Goal: Navigation & Orientation: Find specific page/section

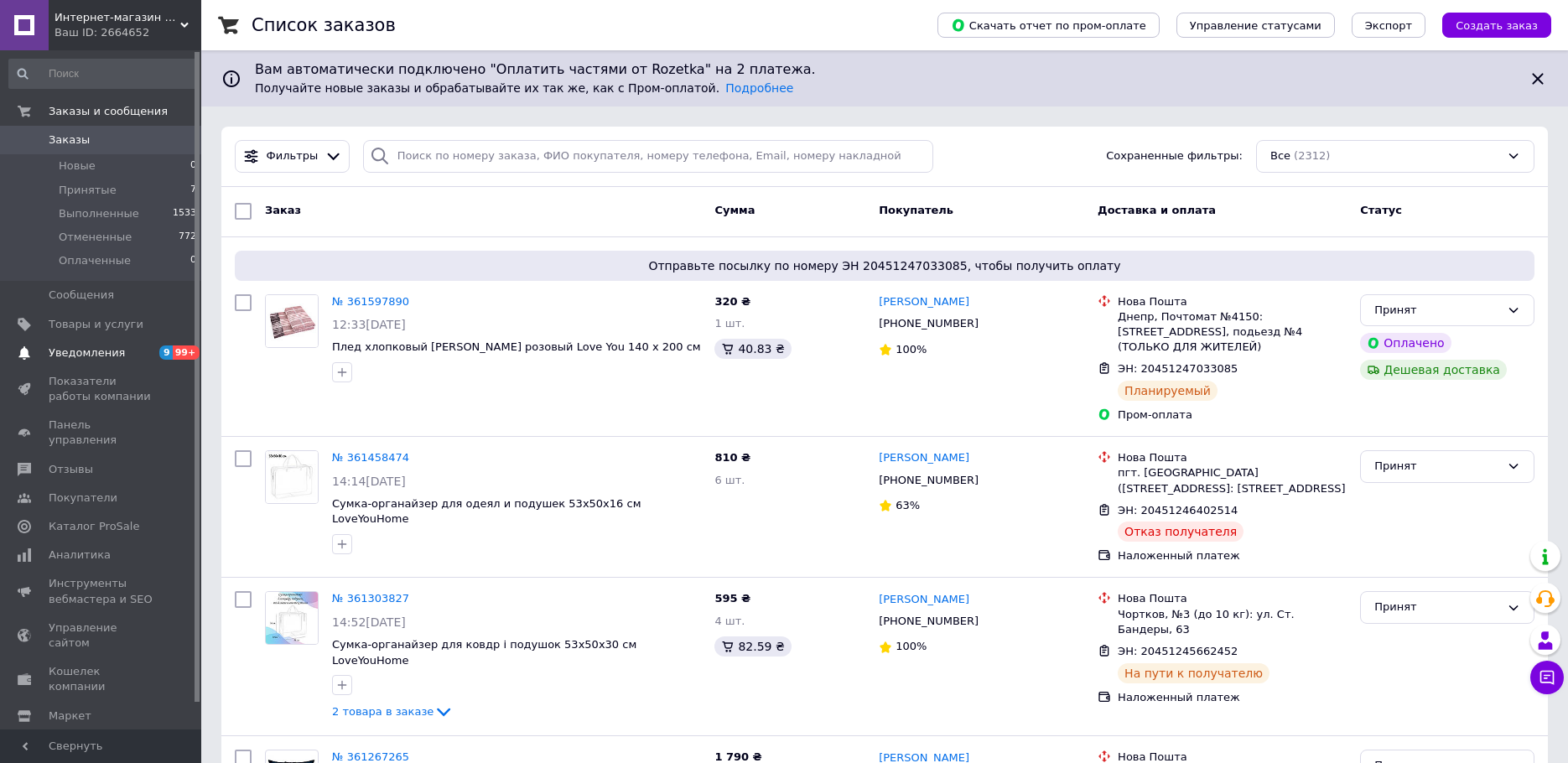
click at [95, 356] on span "Уведомления" at bounding box center [87, 353] width 77 height 15
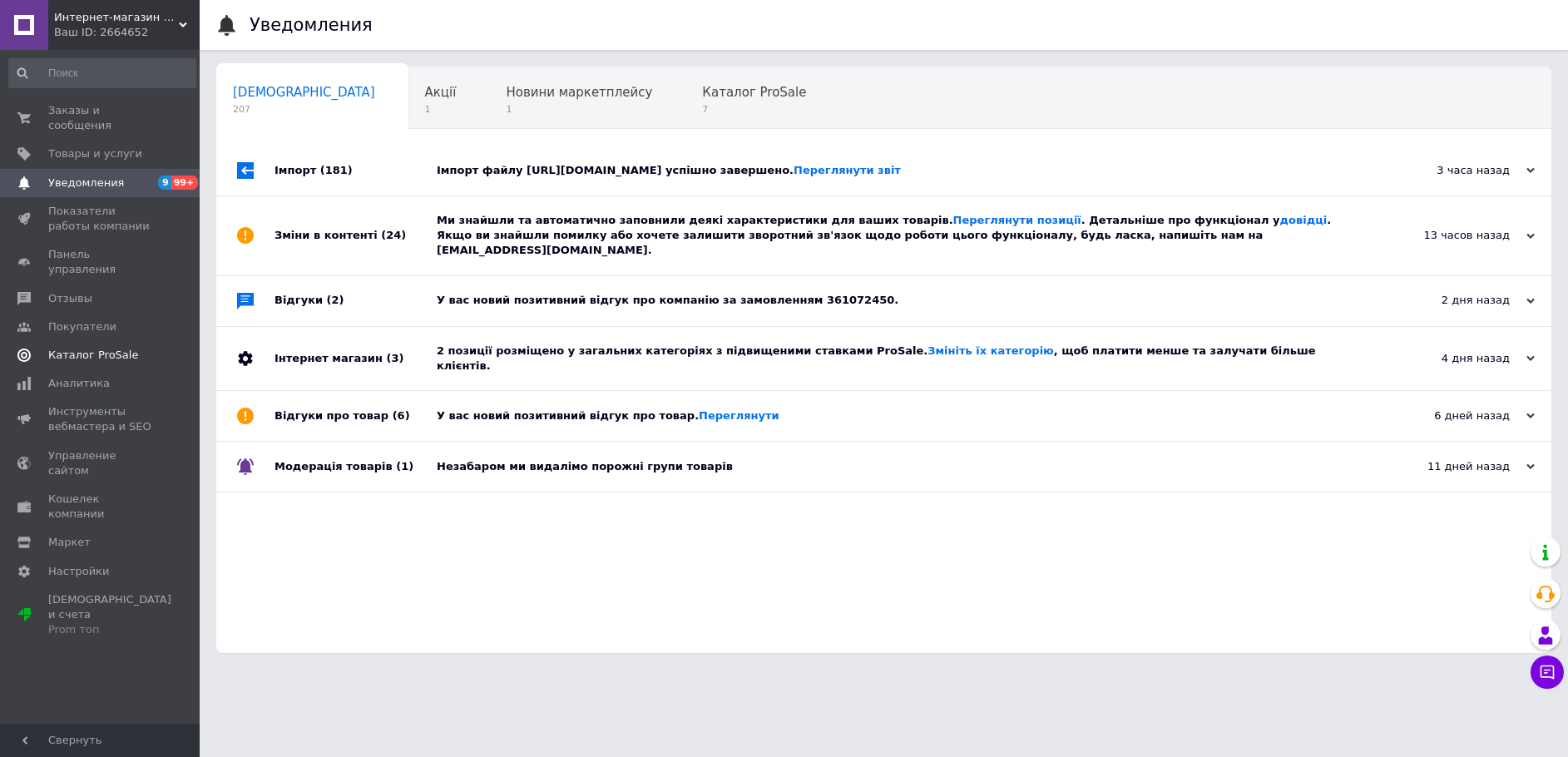
click at [85, 348] on span "Каталог ProSale" at bounding box center [93, 355] width 90 height 15
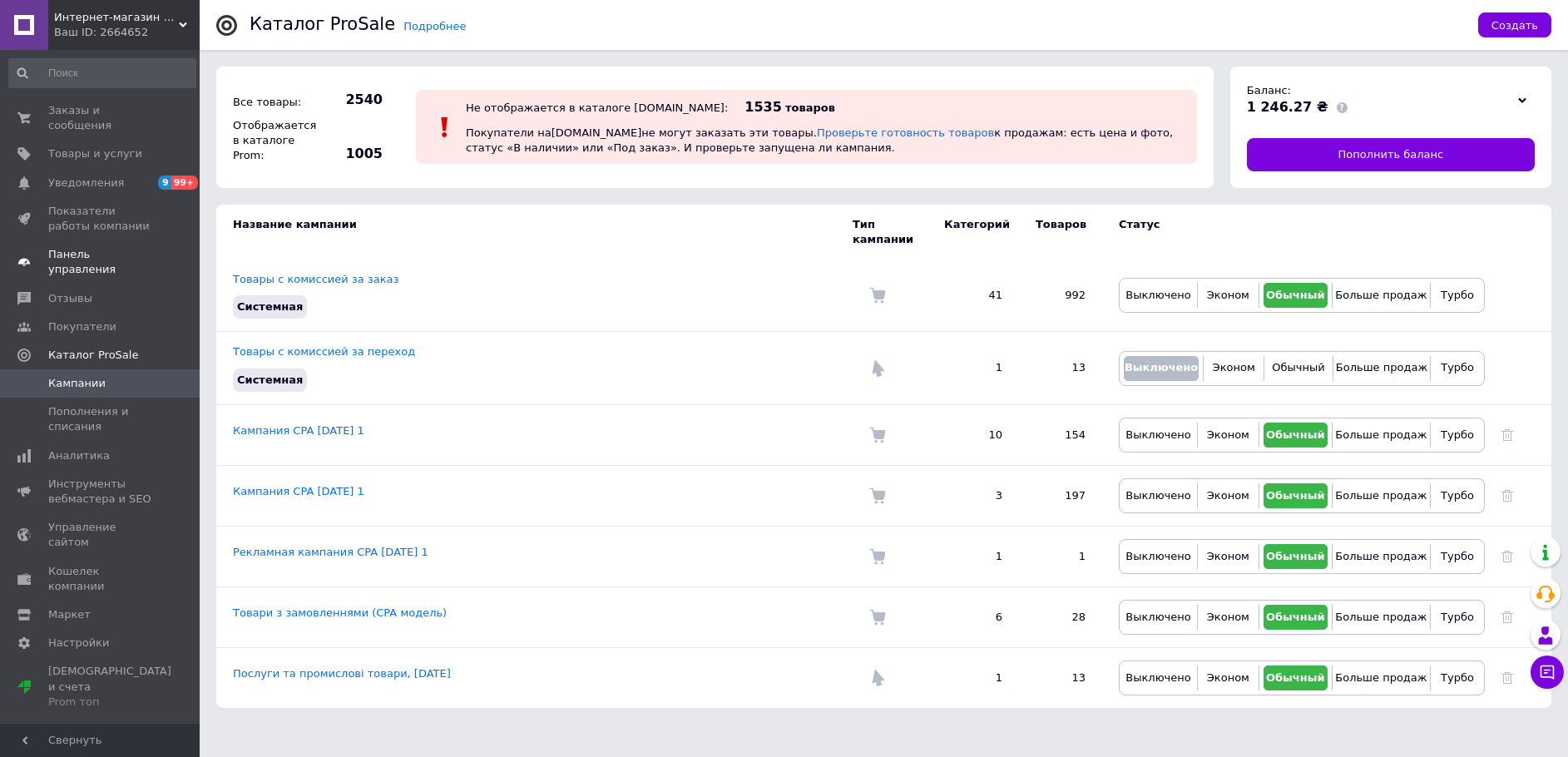
click at [101, 247] on span "Панель управления" at bounding box center [101, 262] width 106 height 30
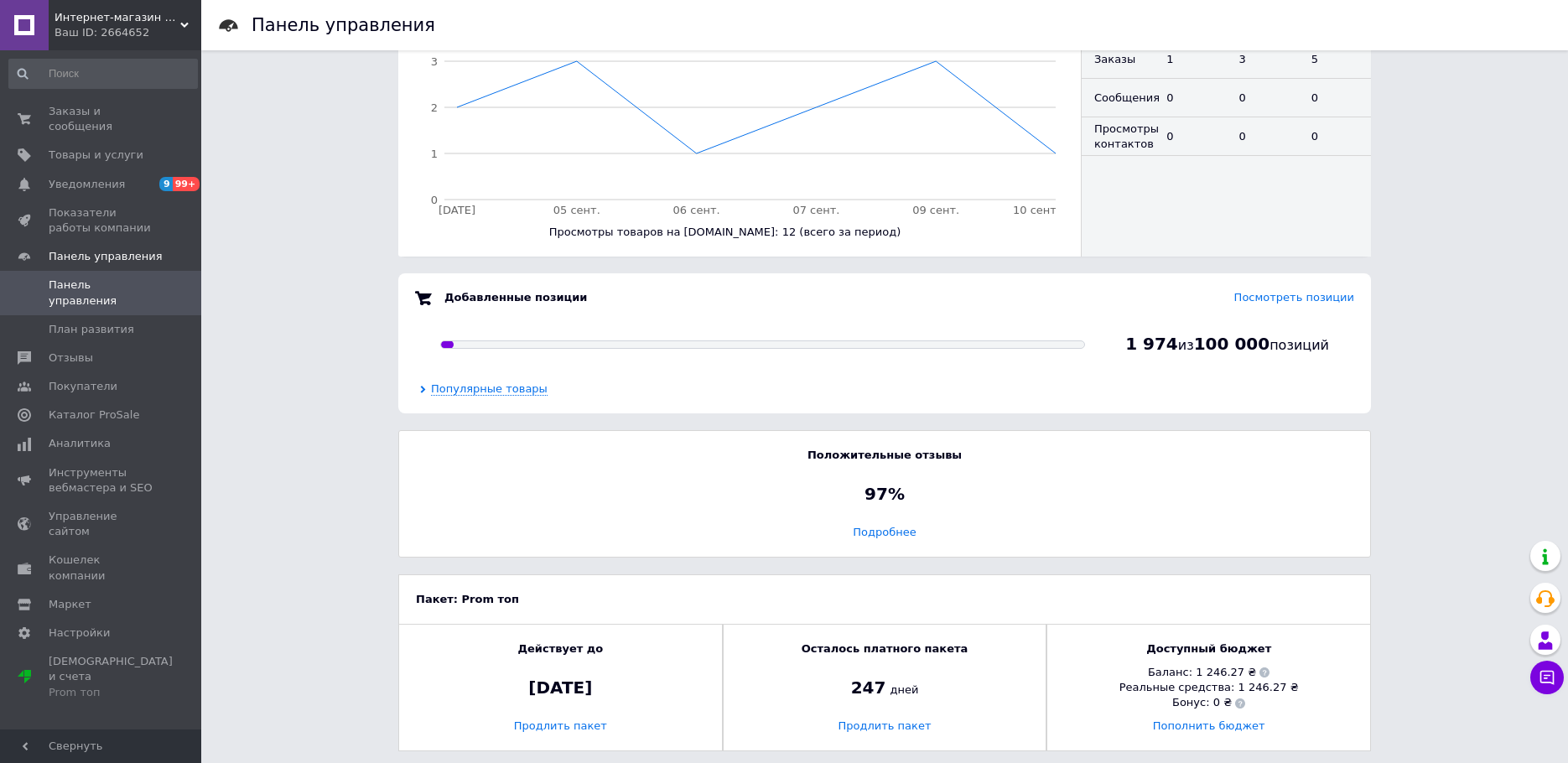
scroll to position [845, 0]
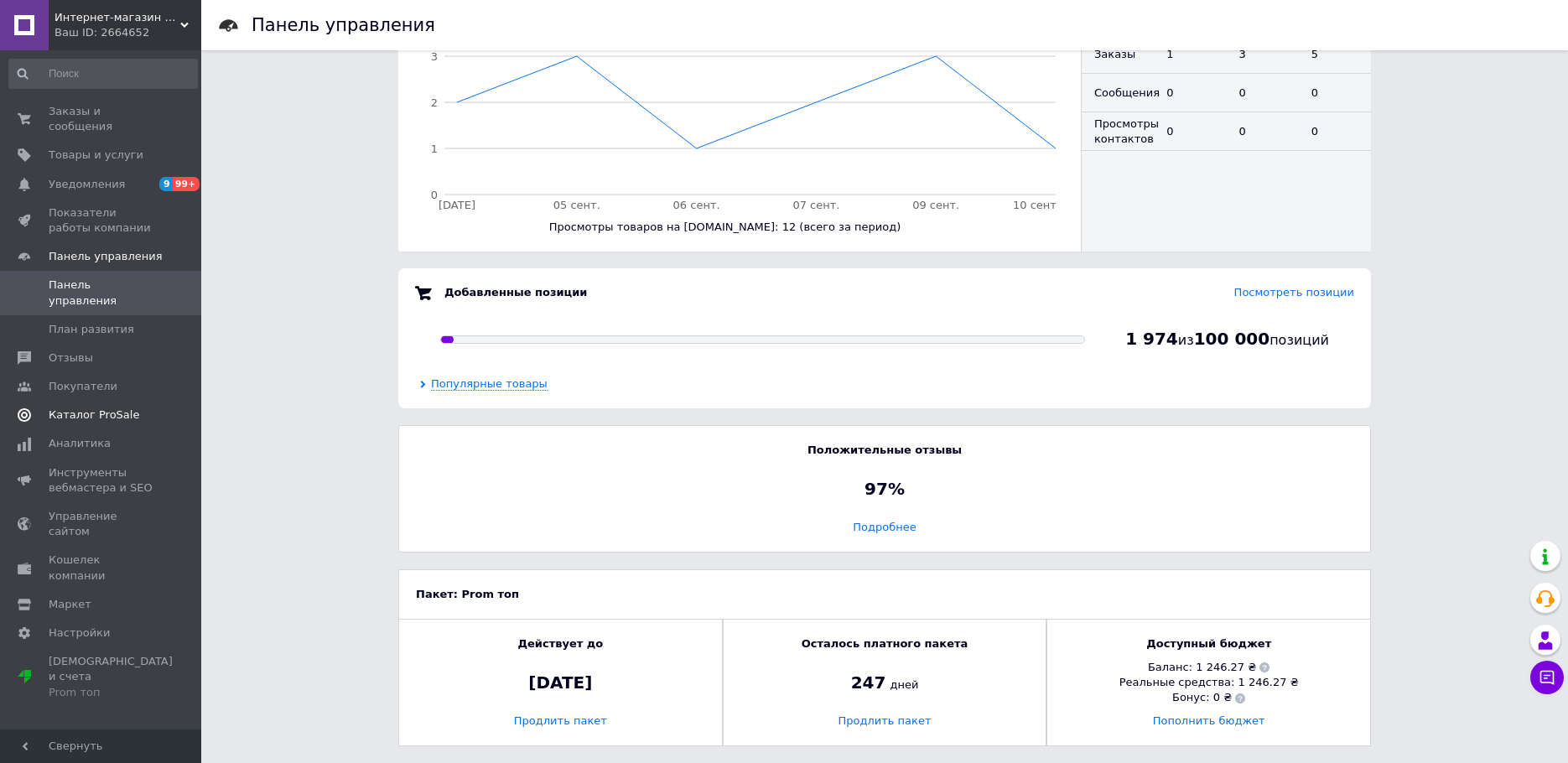
click at [118, 408] on span "Каталог ProSale" at bounding box center [94, 415] width 91 height 15
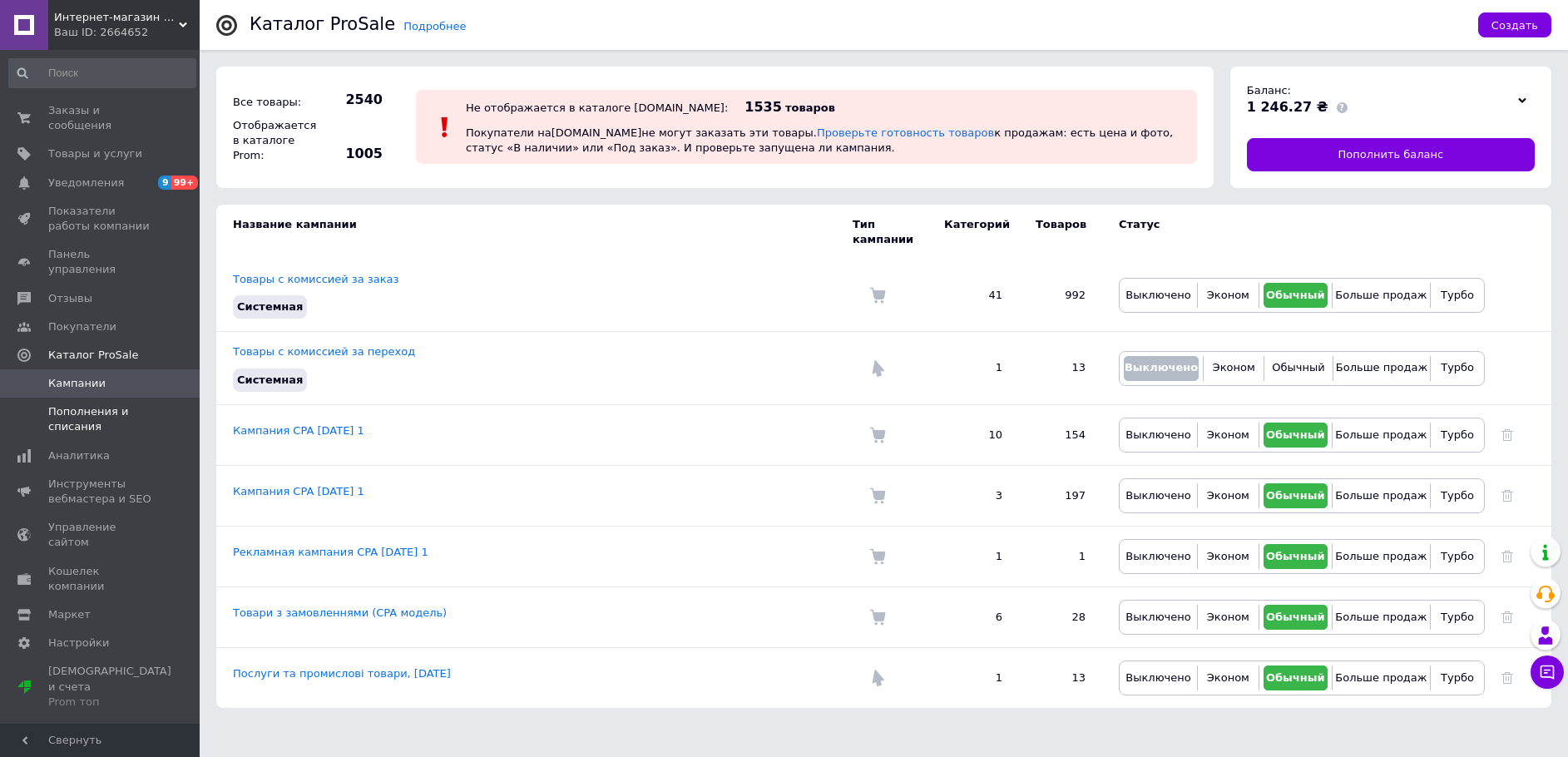
click at [97, 404] on span "Пополнения и списания" at bounding box center [101, 419] width 106 height 30
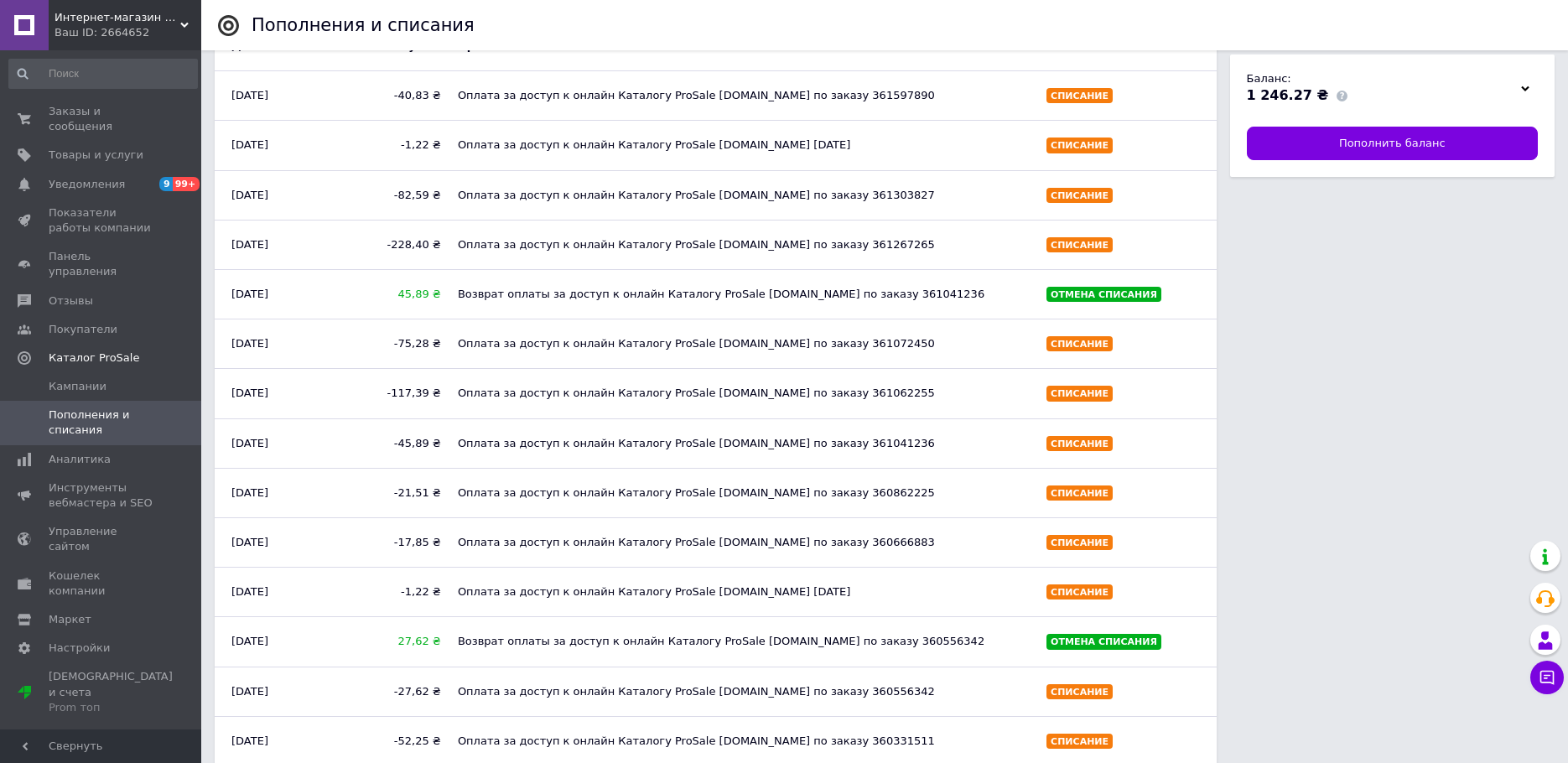
scroll to position [84, 0]
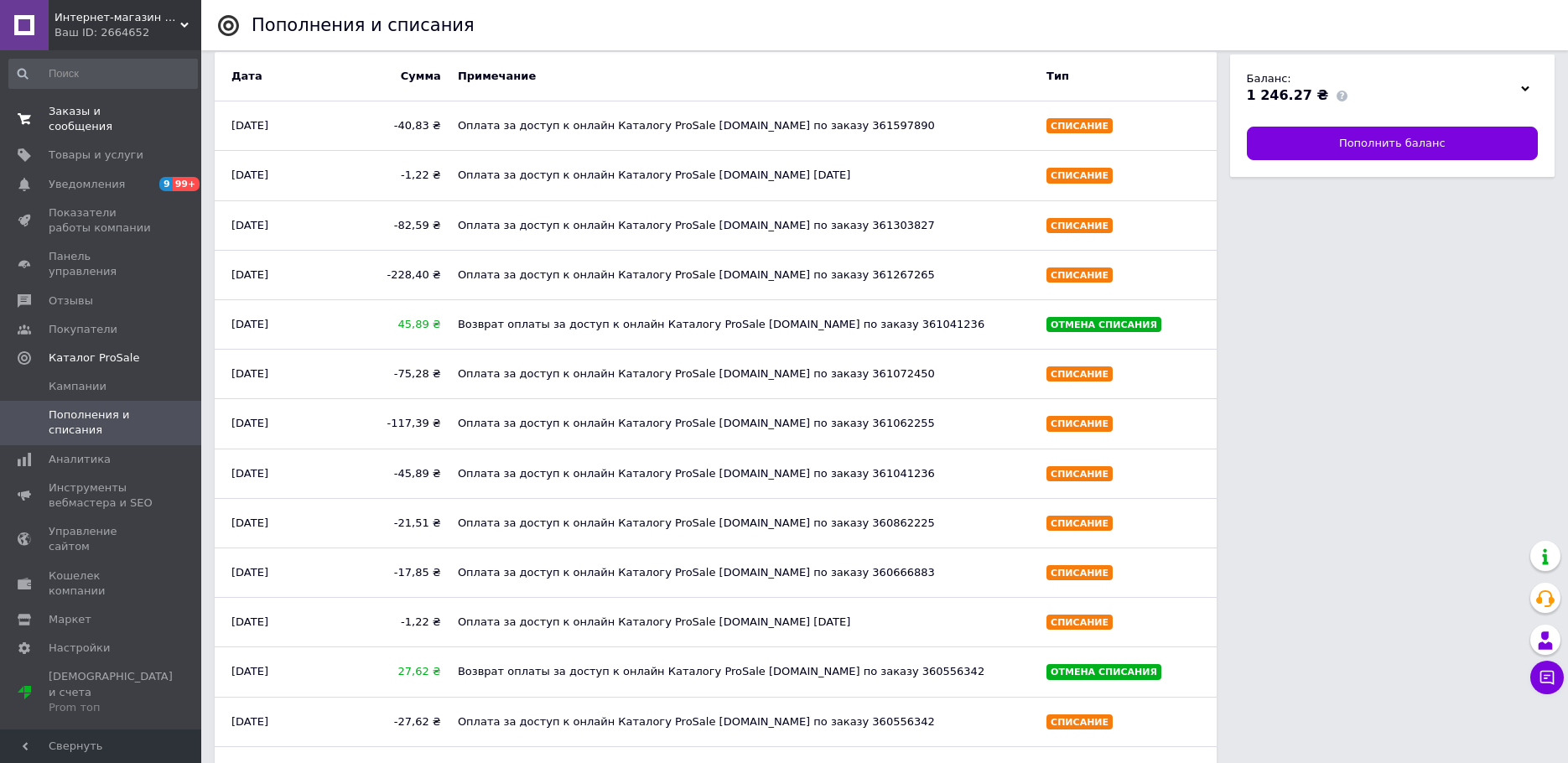
click at [75, 111] on span "Заказы и сообщения" at bounding box center [102, 119] width 107 height 30
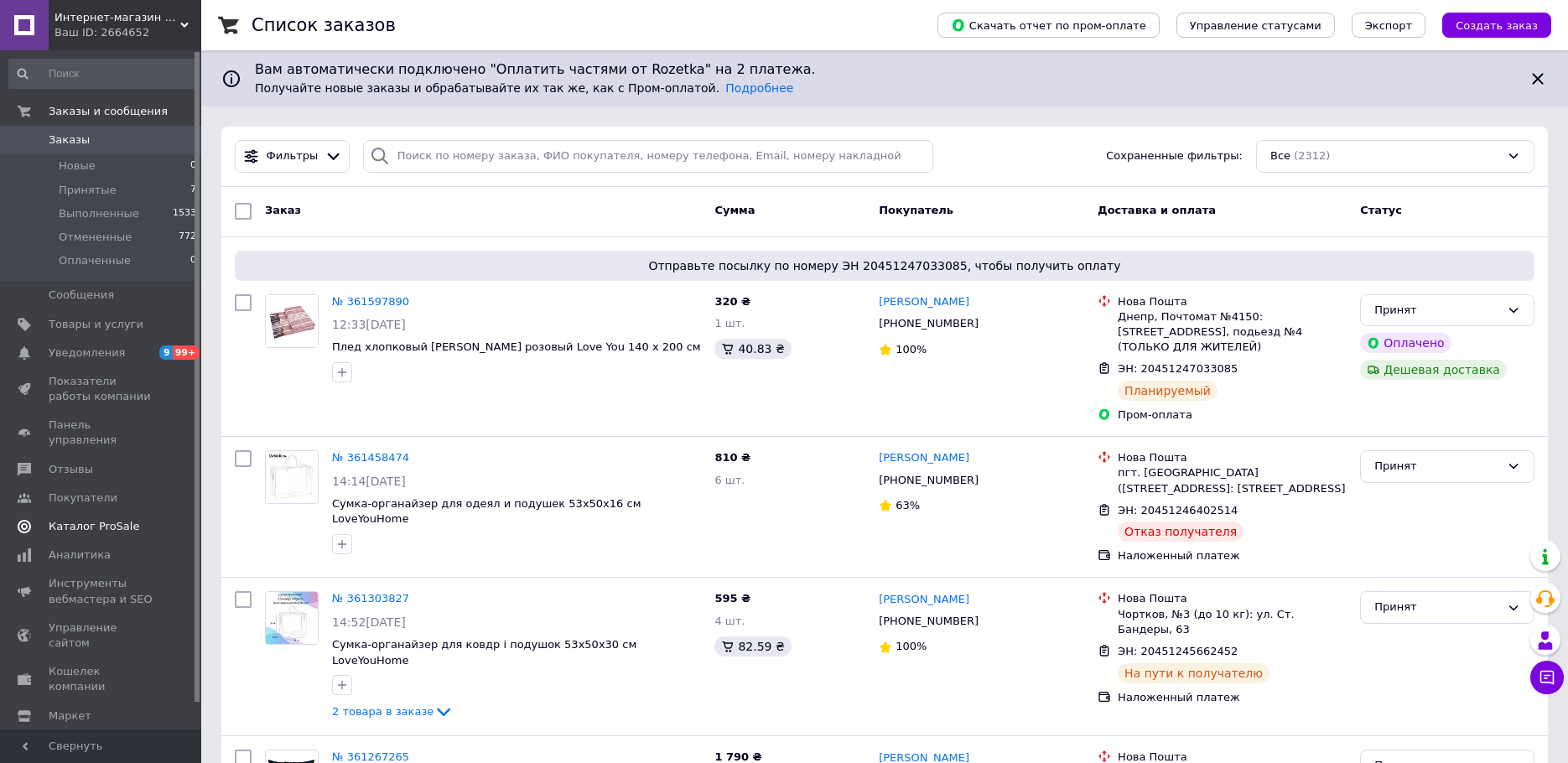
click at [101, 518] on span "Каталог ProSale" at bounding box center [94, 526] width 91 height 15
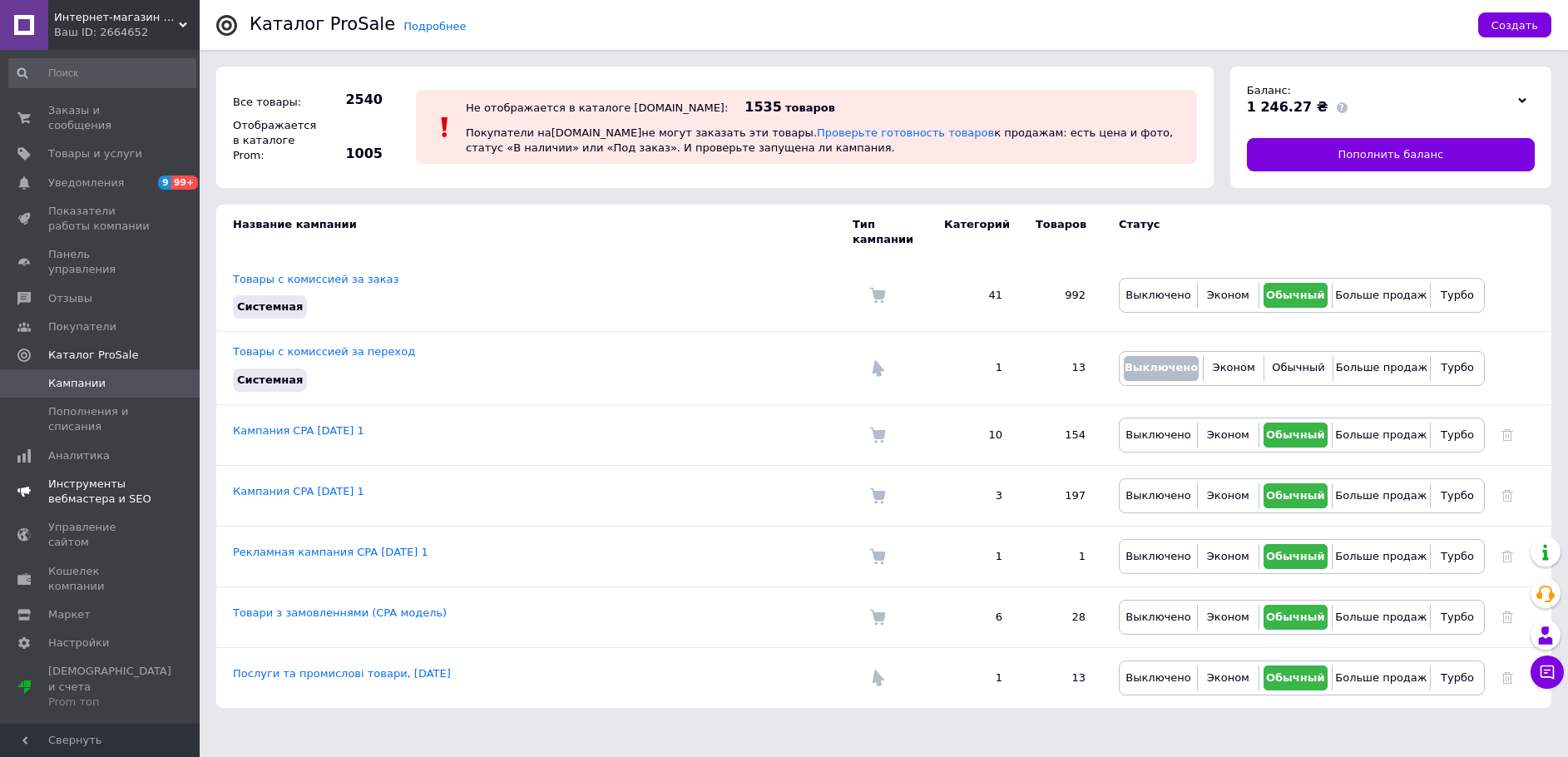
click at [83, 477] on span "Инструменты вебмастера и SEO" at bounding box center [101, 492] width 106 height 30
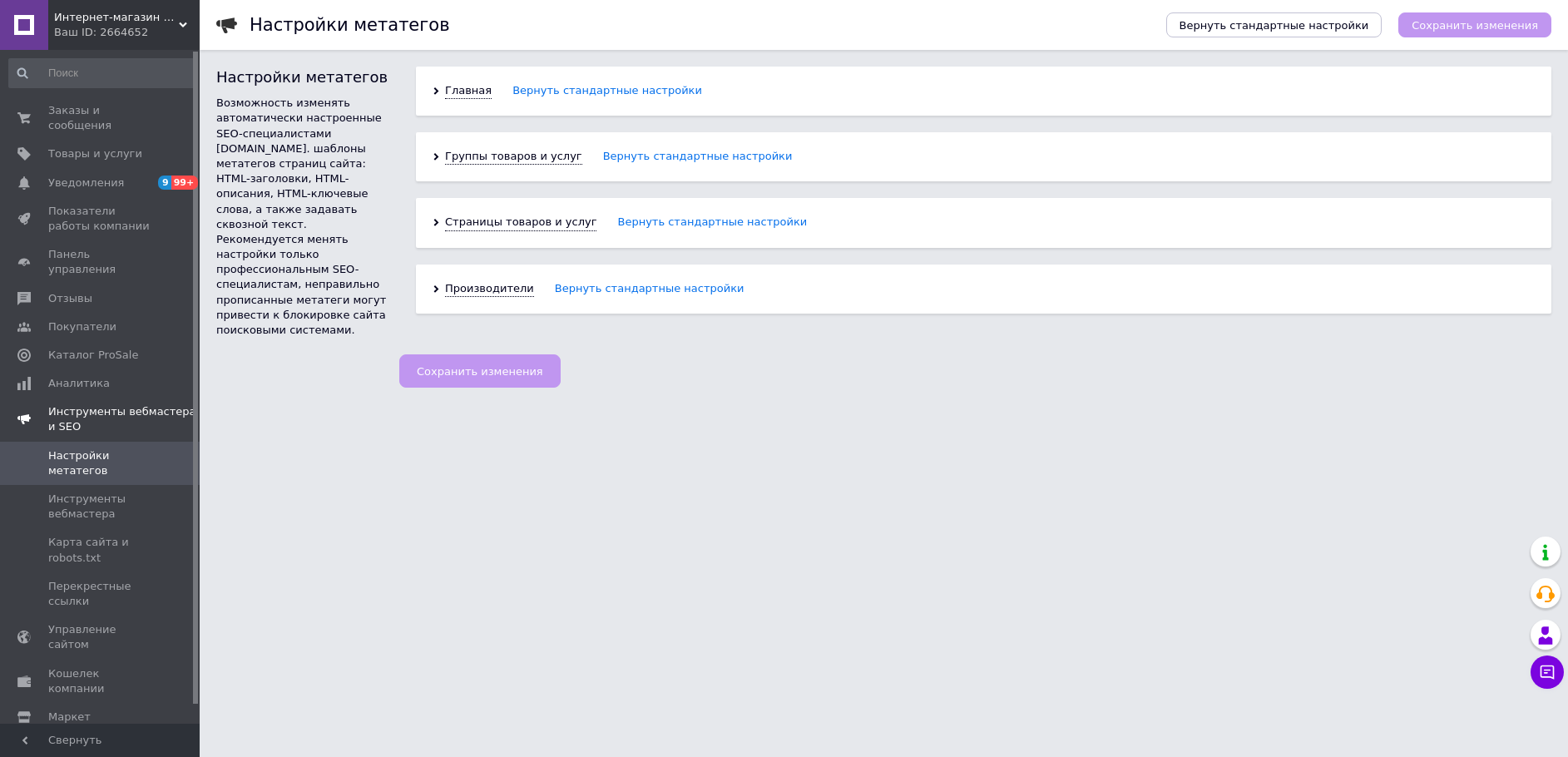
click at [81, 404] on span "Инструменты вебмастера и SEO" at bounding box center [124, 419] width 152 height 30
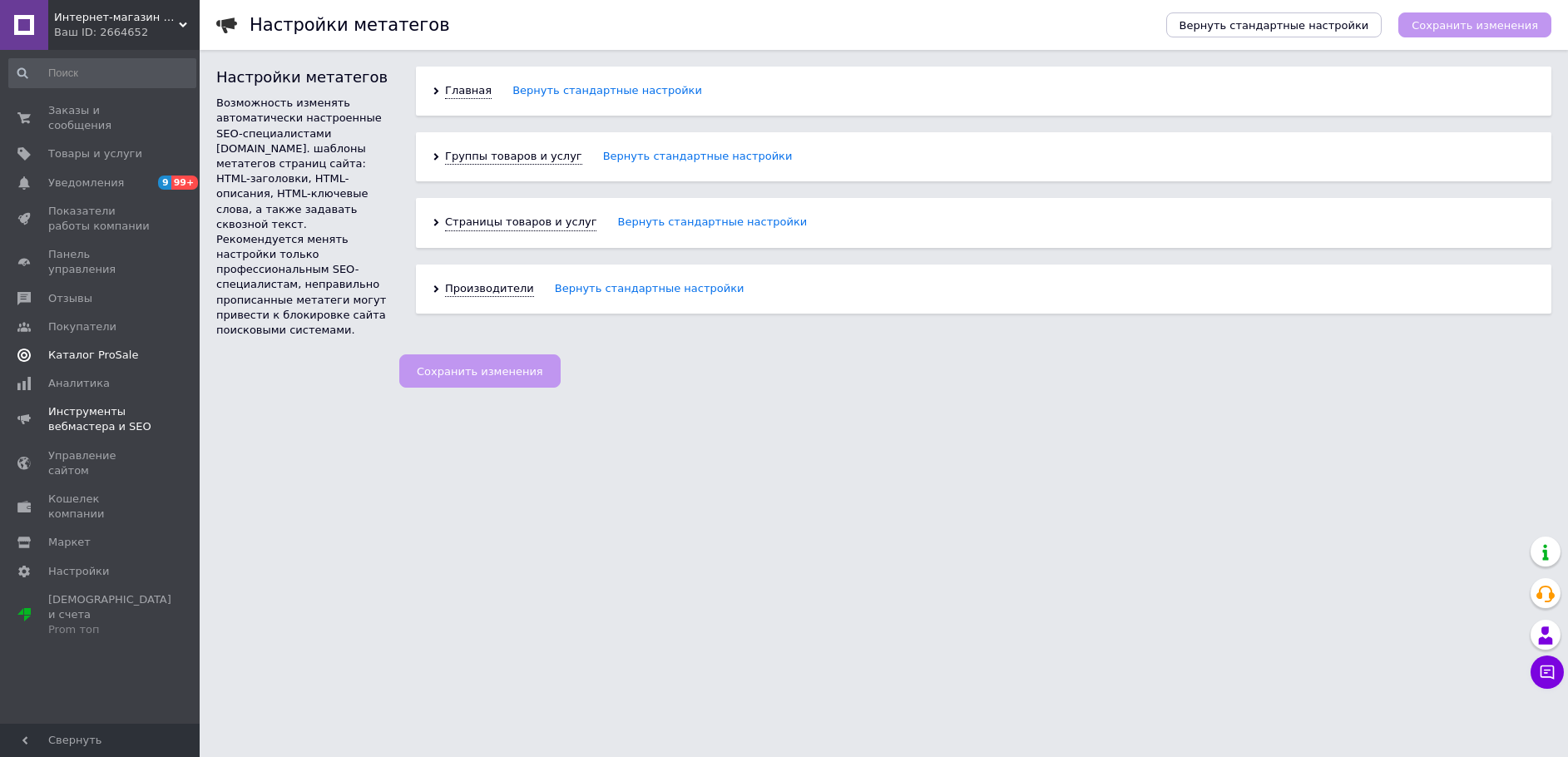
click at [73, 348] on span "Каталог ProSale" at bounding box center [93, 355] width 90 height 15
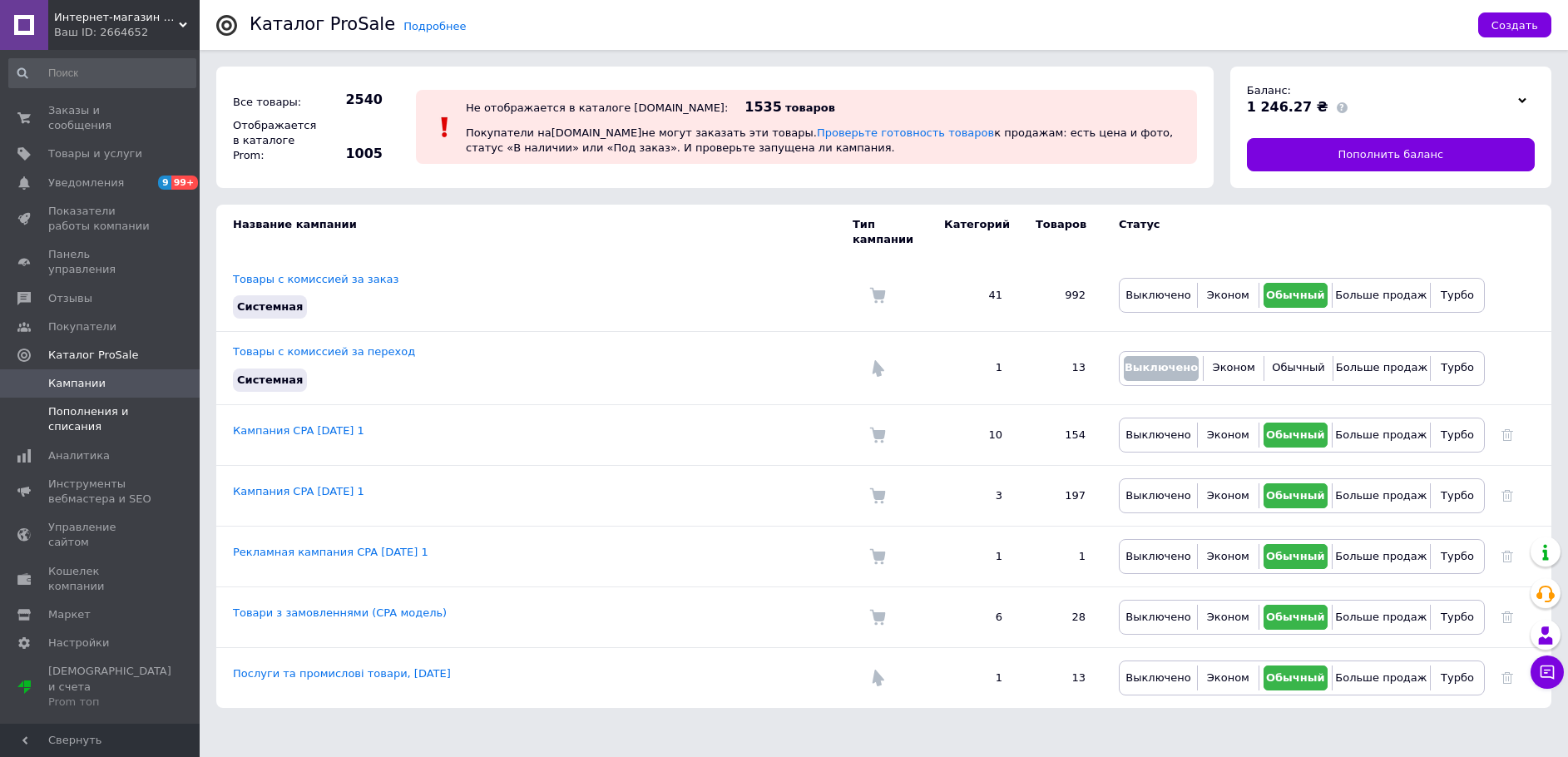
click at [56, 404] on span "Пополнения и списания" at bounding box center [101, 419] width 106 height 30
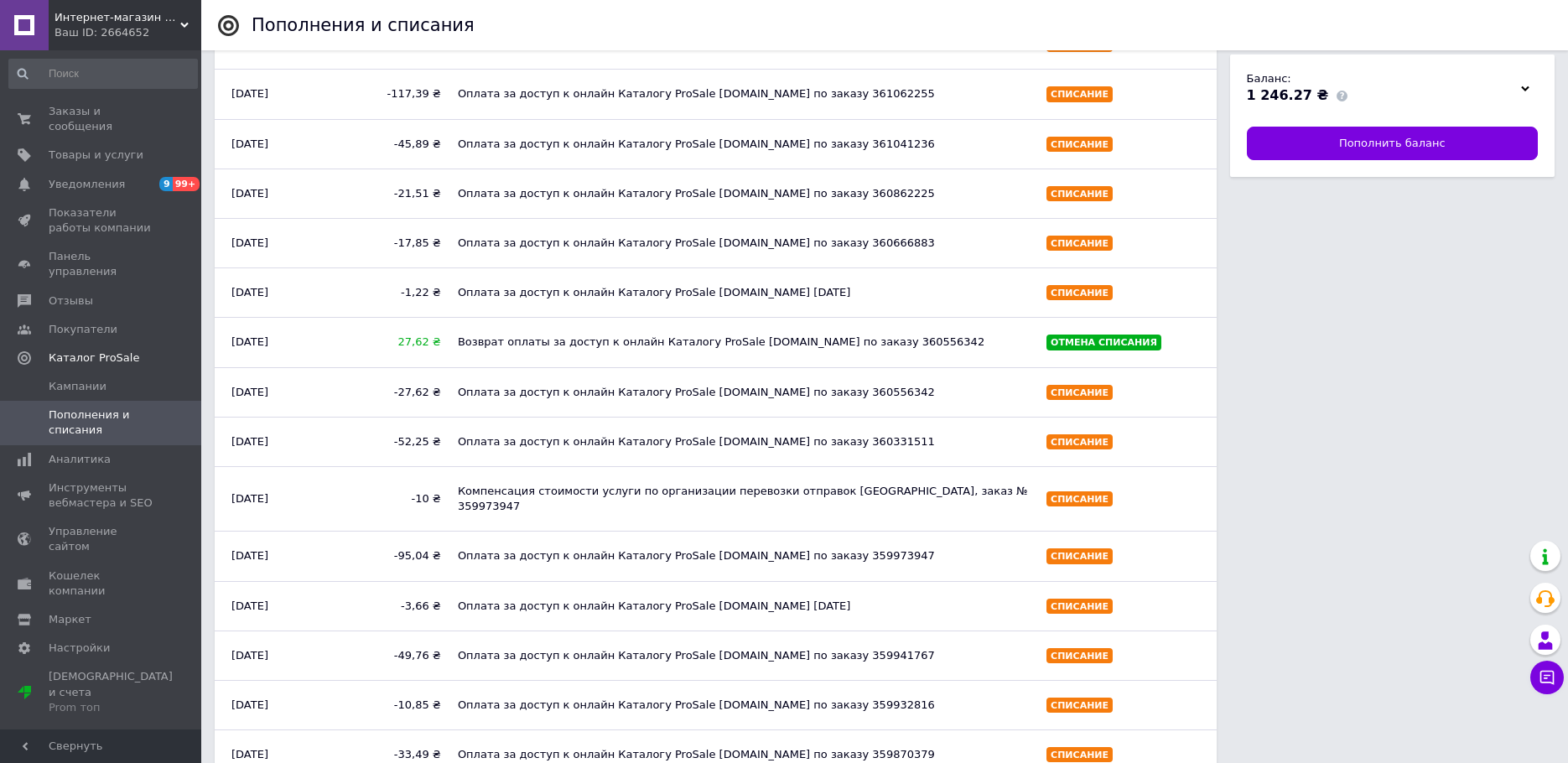
scroll to position [384, 0]
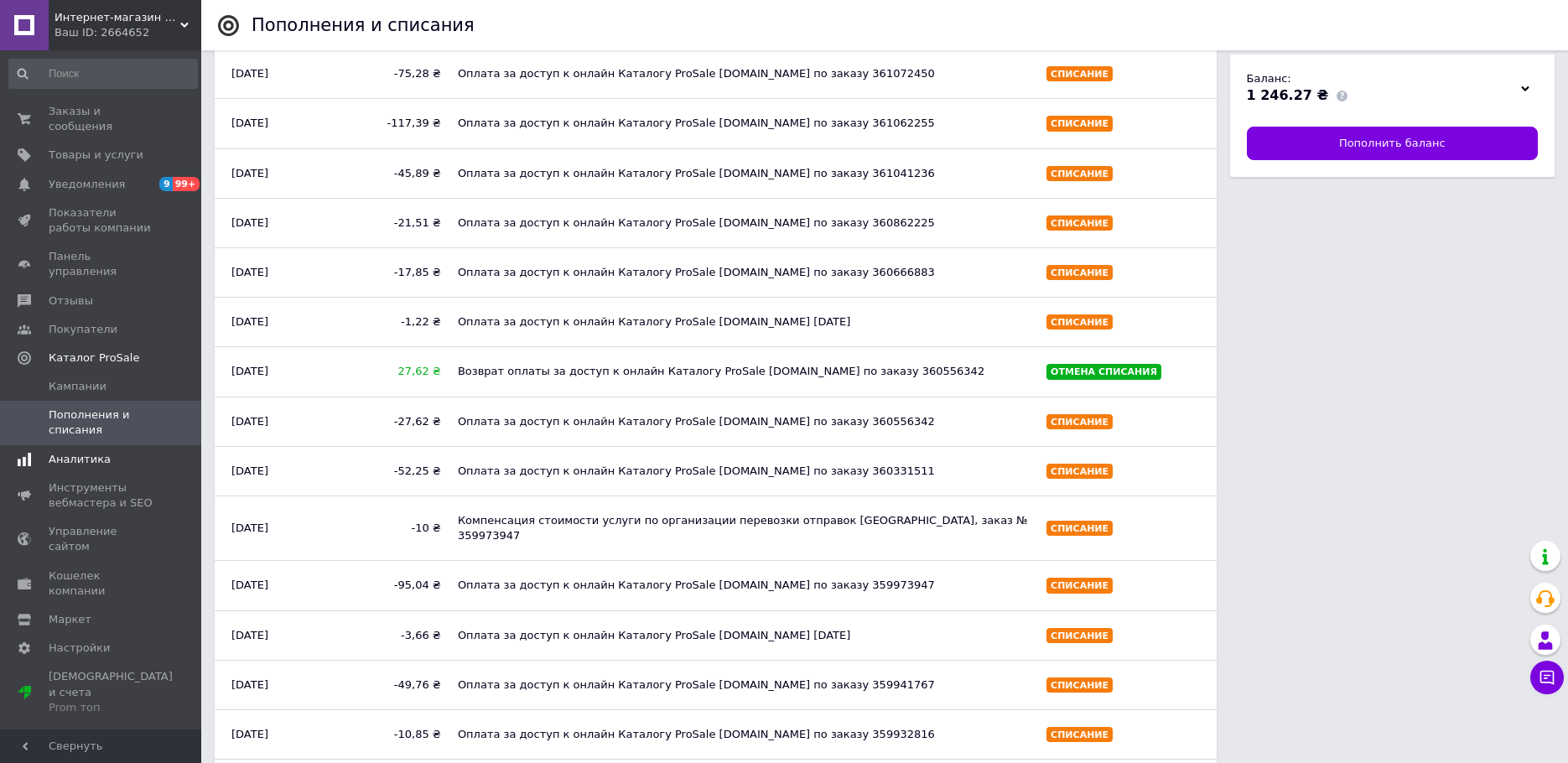
click at [79, 452] on span "Аналитика" at bounding box center [80, 460] width 62 height 15
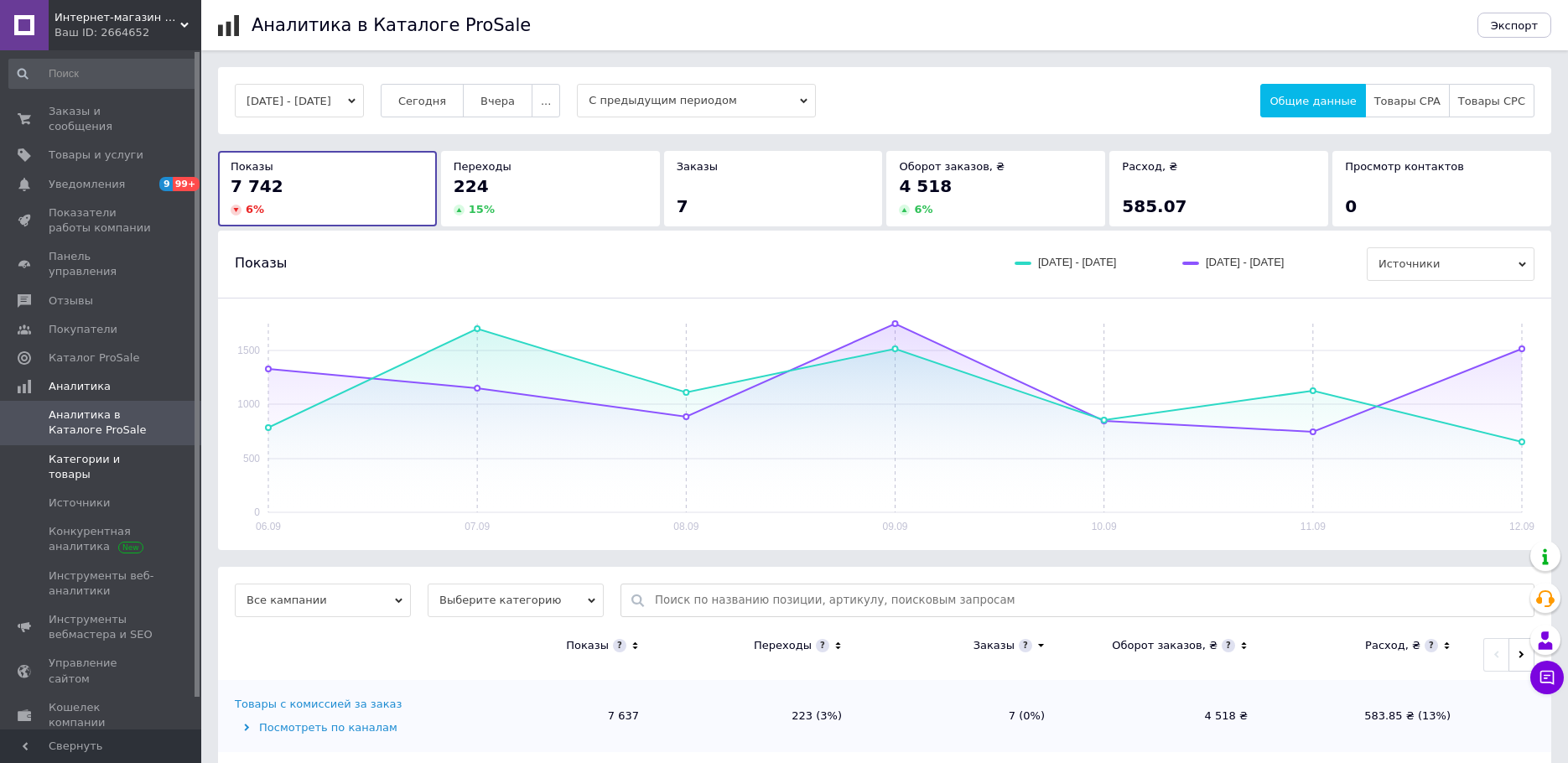
click at [116, 452] on span "Категории и товары" at bounding box center [102, 467] width 107 height 30
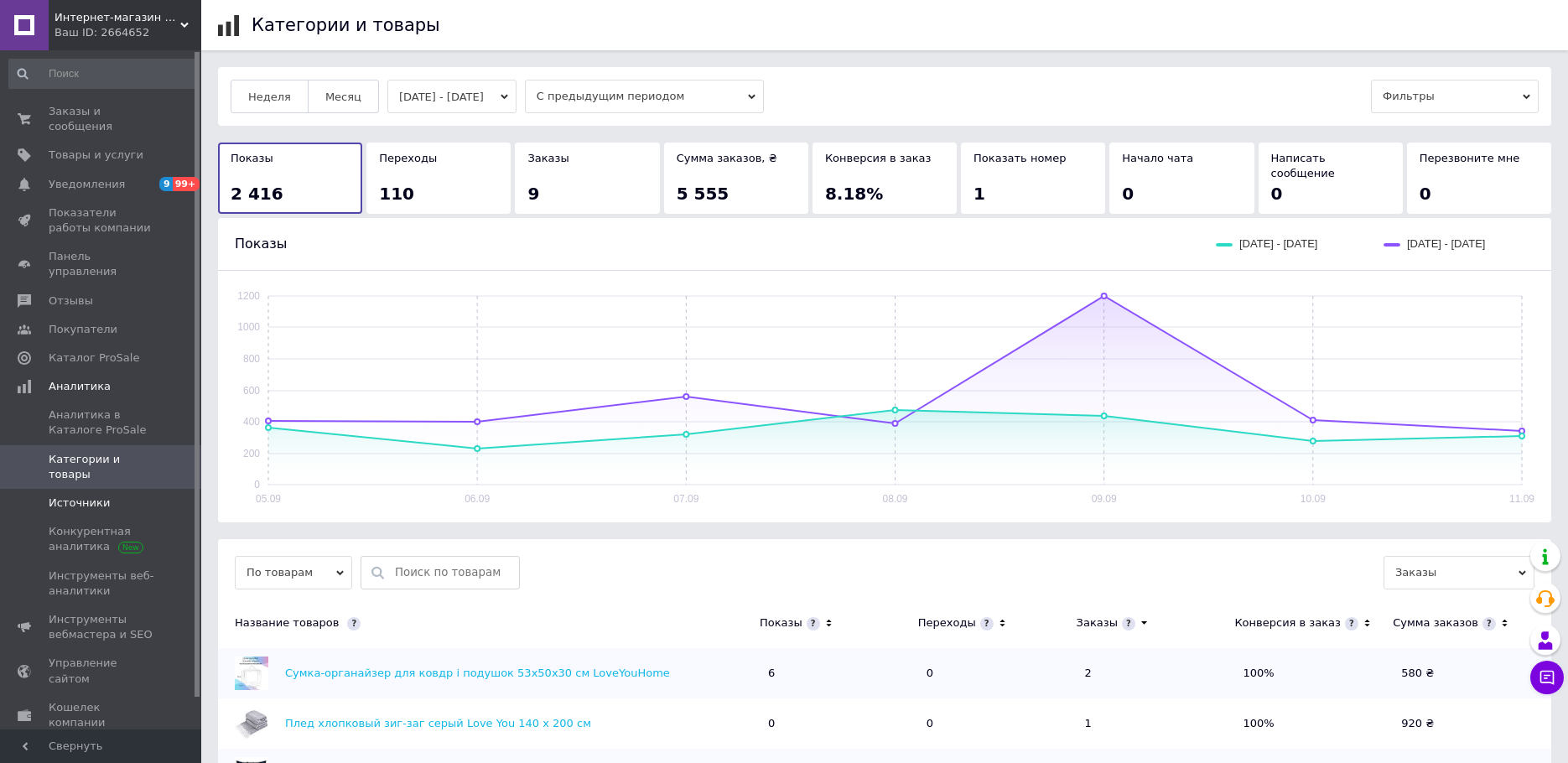
click at [89, 495] on span "Источники" at bounding box center [79, 503] width 61 height 15
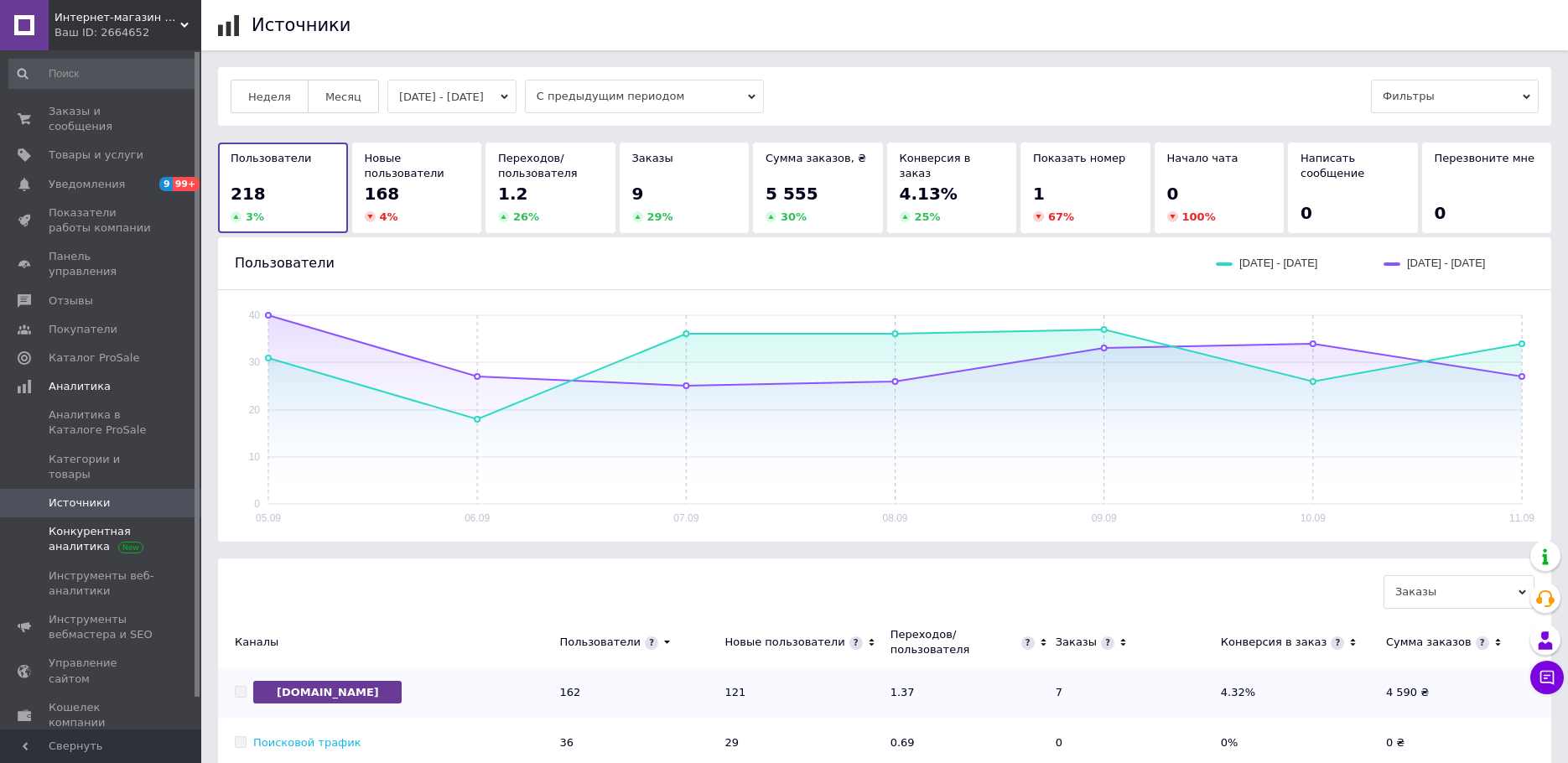
click at [70, 524] on span "Конкурентная аналитика" at bounding box center [102, 539] width 107 height 30
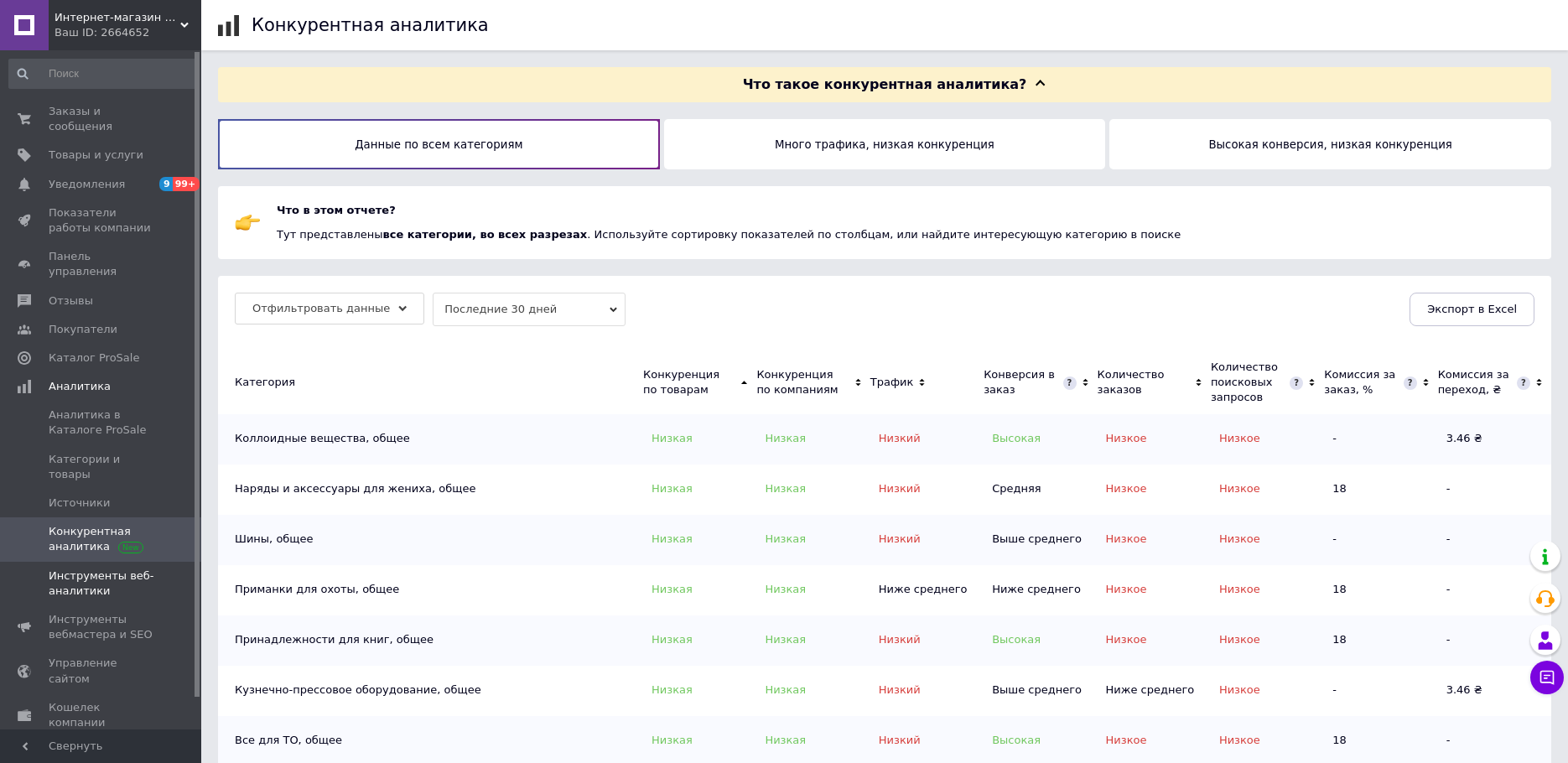
click at [75, 568] on span "Инструменты веб-аналитики" at bounding box center [102, 583] width 107 height 30
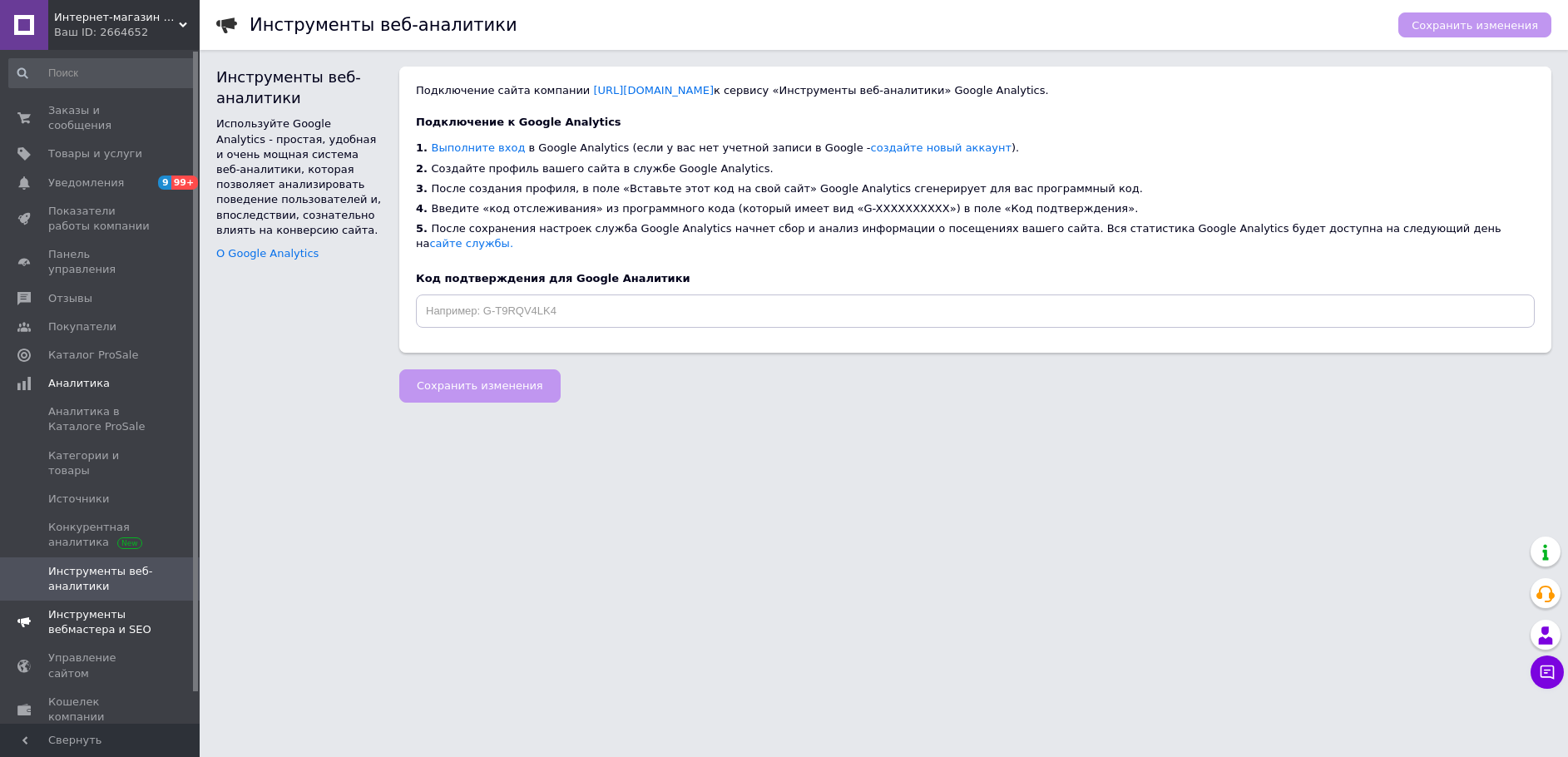
click at [83, 607] on span "Инструменты вебмастера и SEO" at bounding box center [101, 622] width 106 height 30
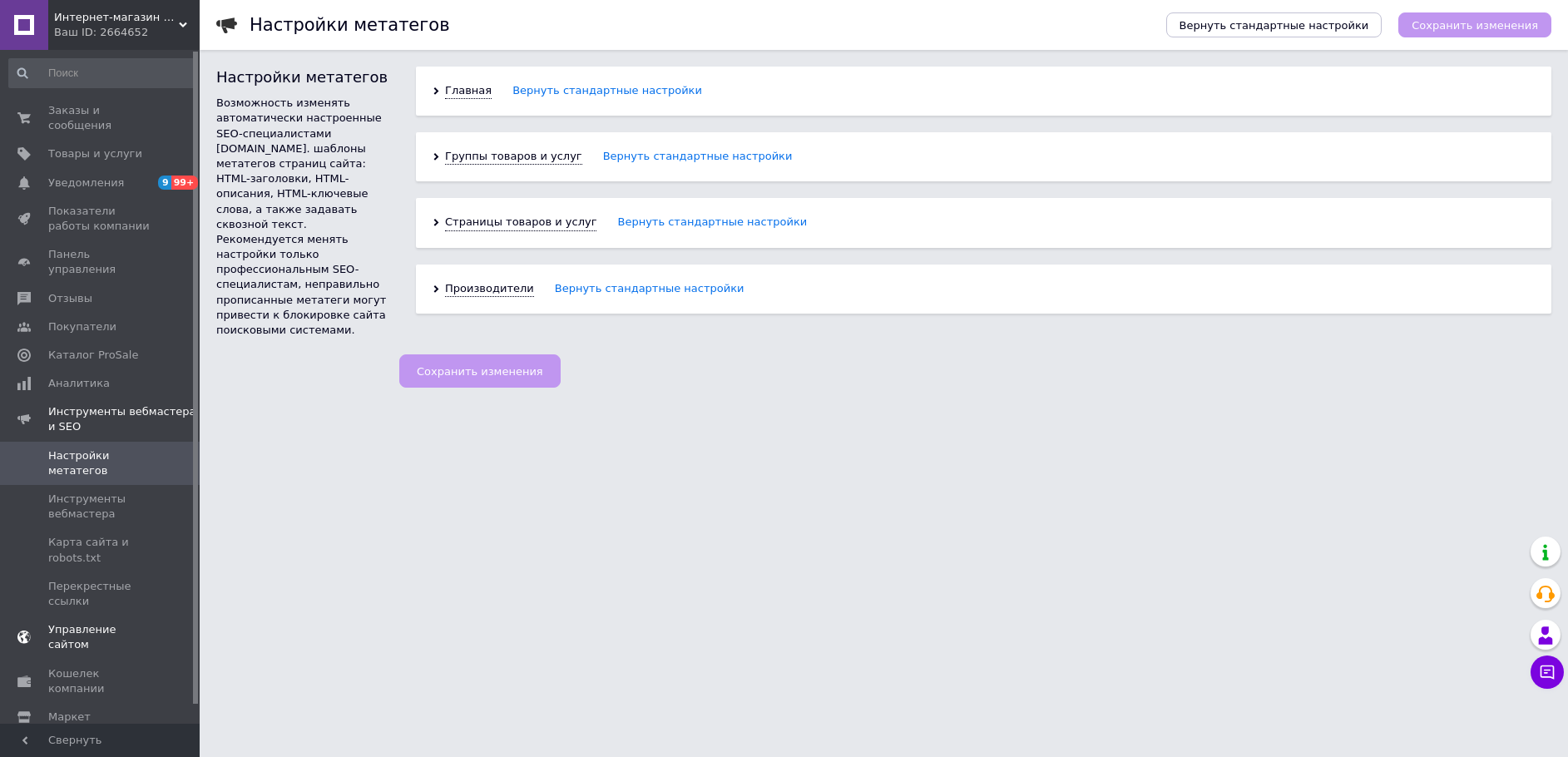
click at [82, 622] on span "Управление сайтом" at bounding box center [101, 637] width 106 height 30
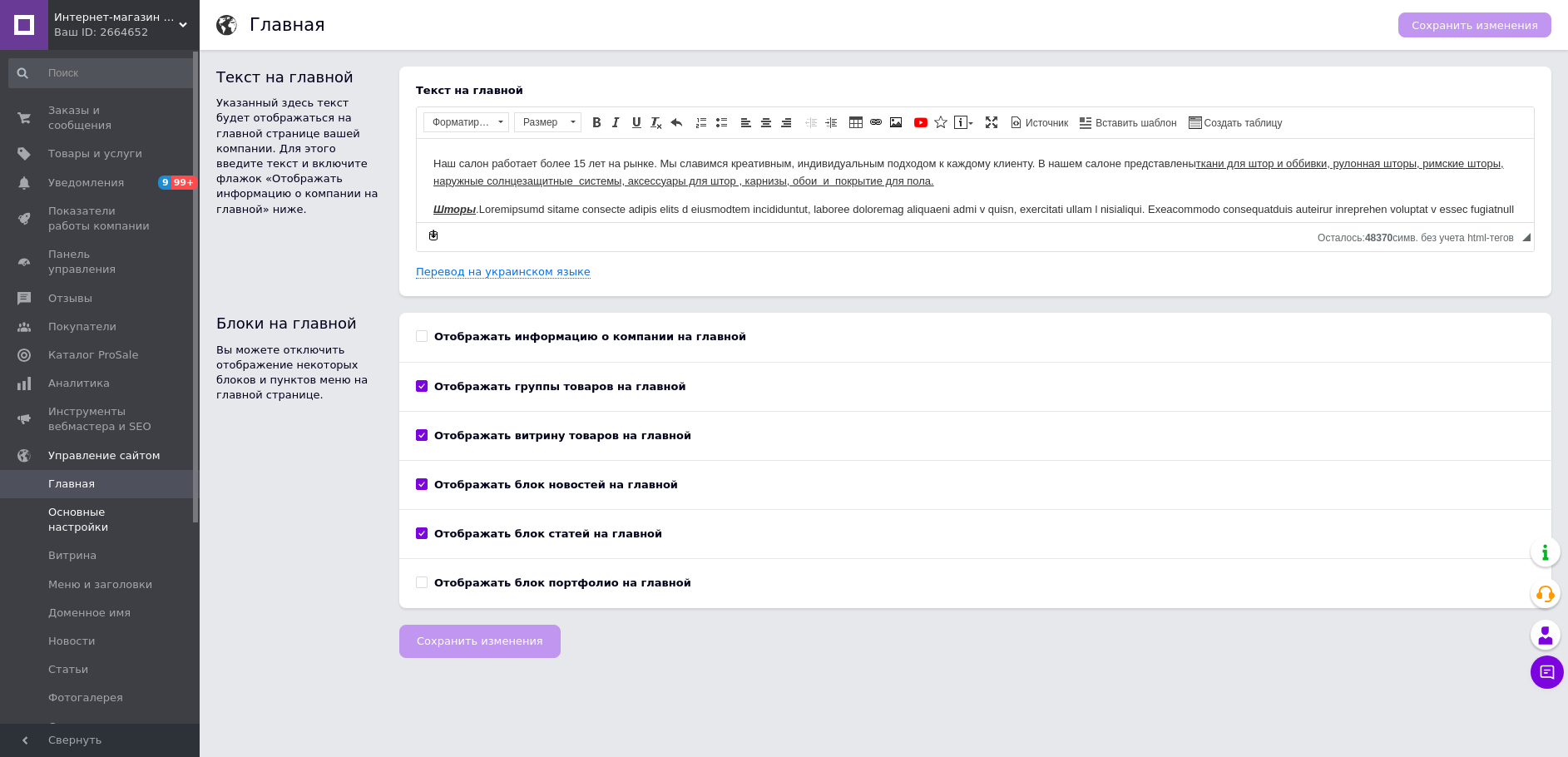
click at [77, 504] on span "Основные настройки" at bounding box center [101, 519] width 106 height 30
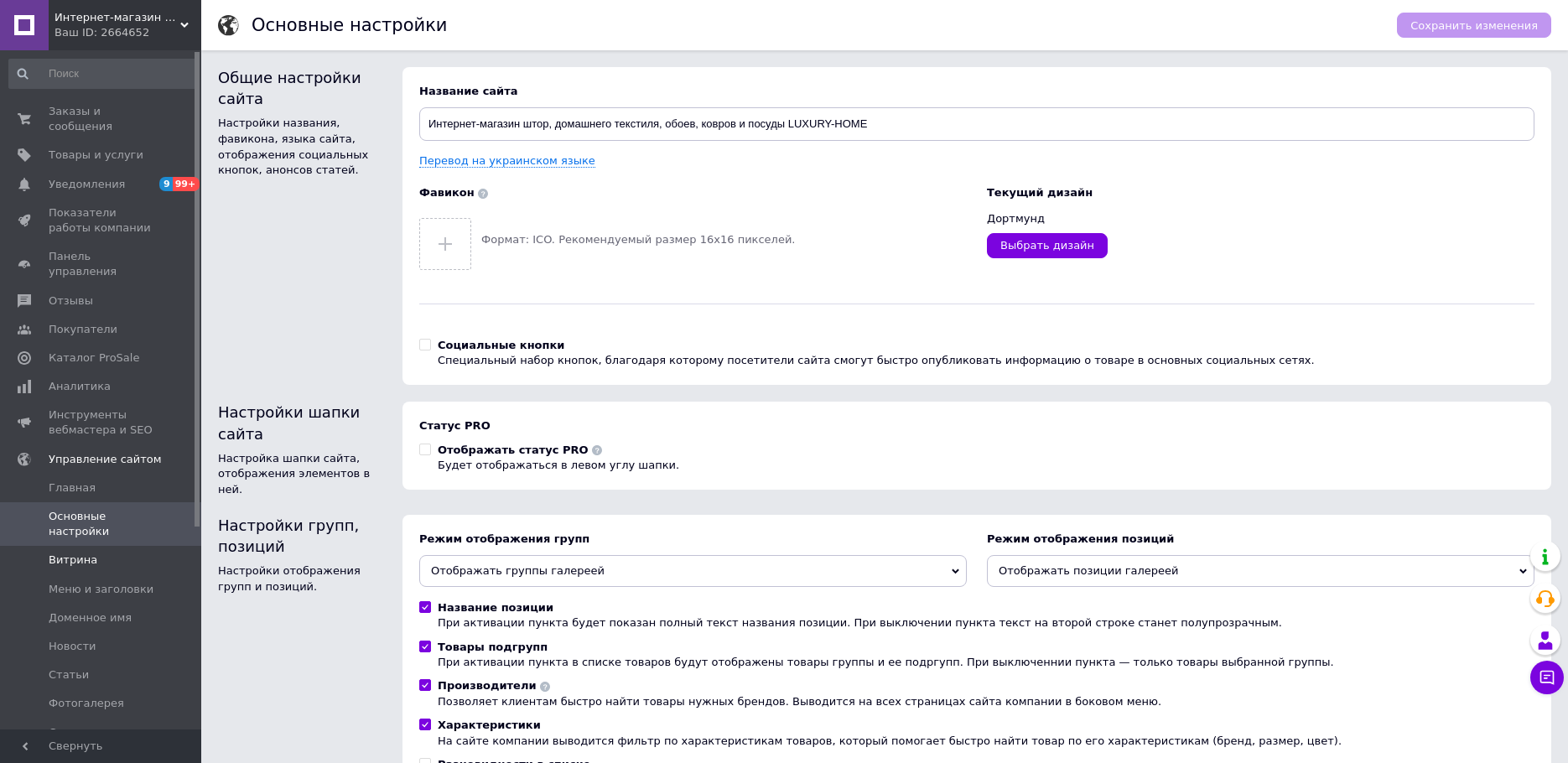
click at [68, 552] on span "Витрина" at bounding box center [73, 560] width 49 height 15
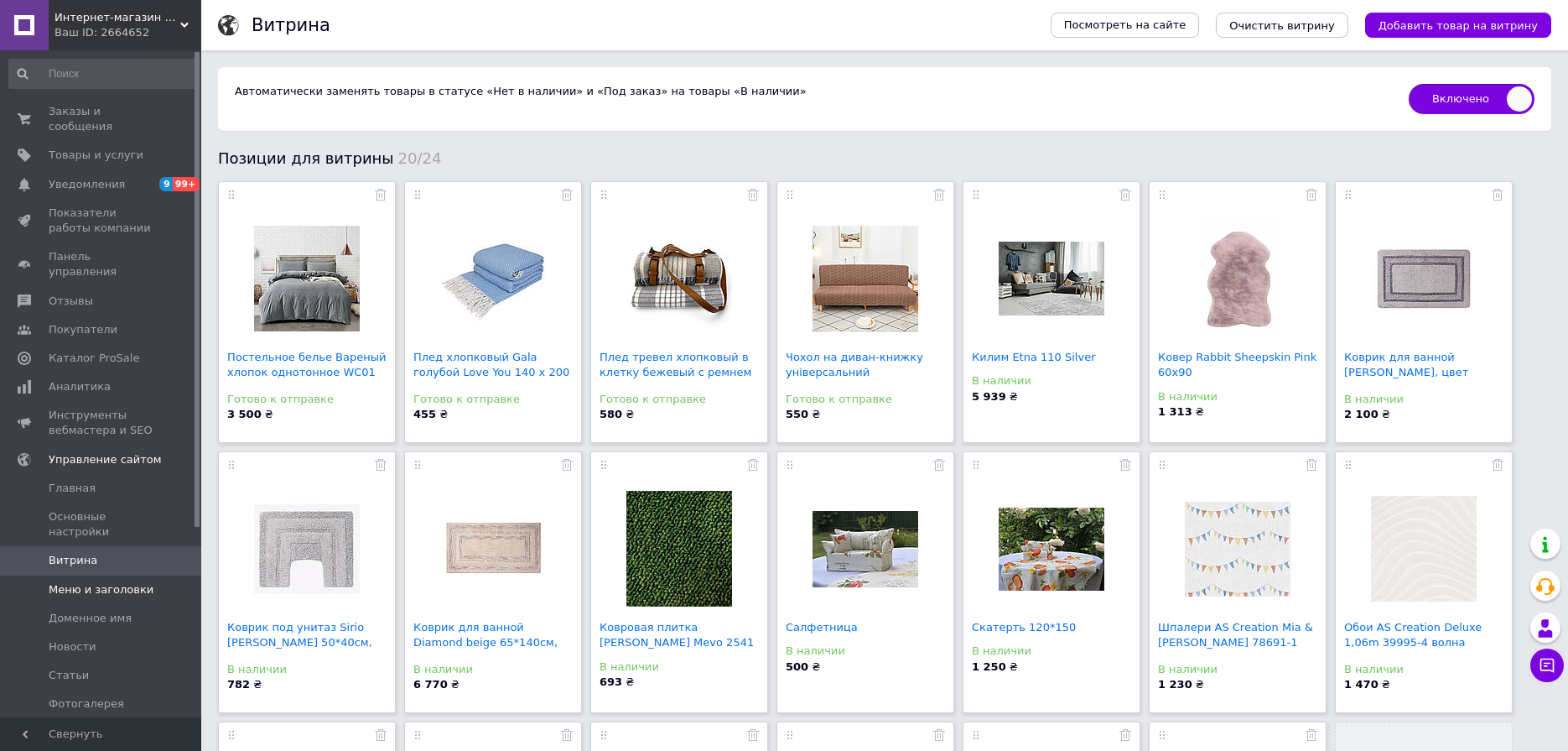
click at [68, 582] on span "Меню и заголовки" at bounding box center [101, 590] width 105 height 15
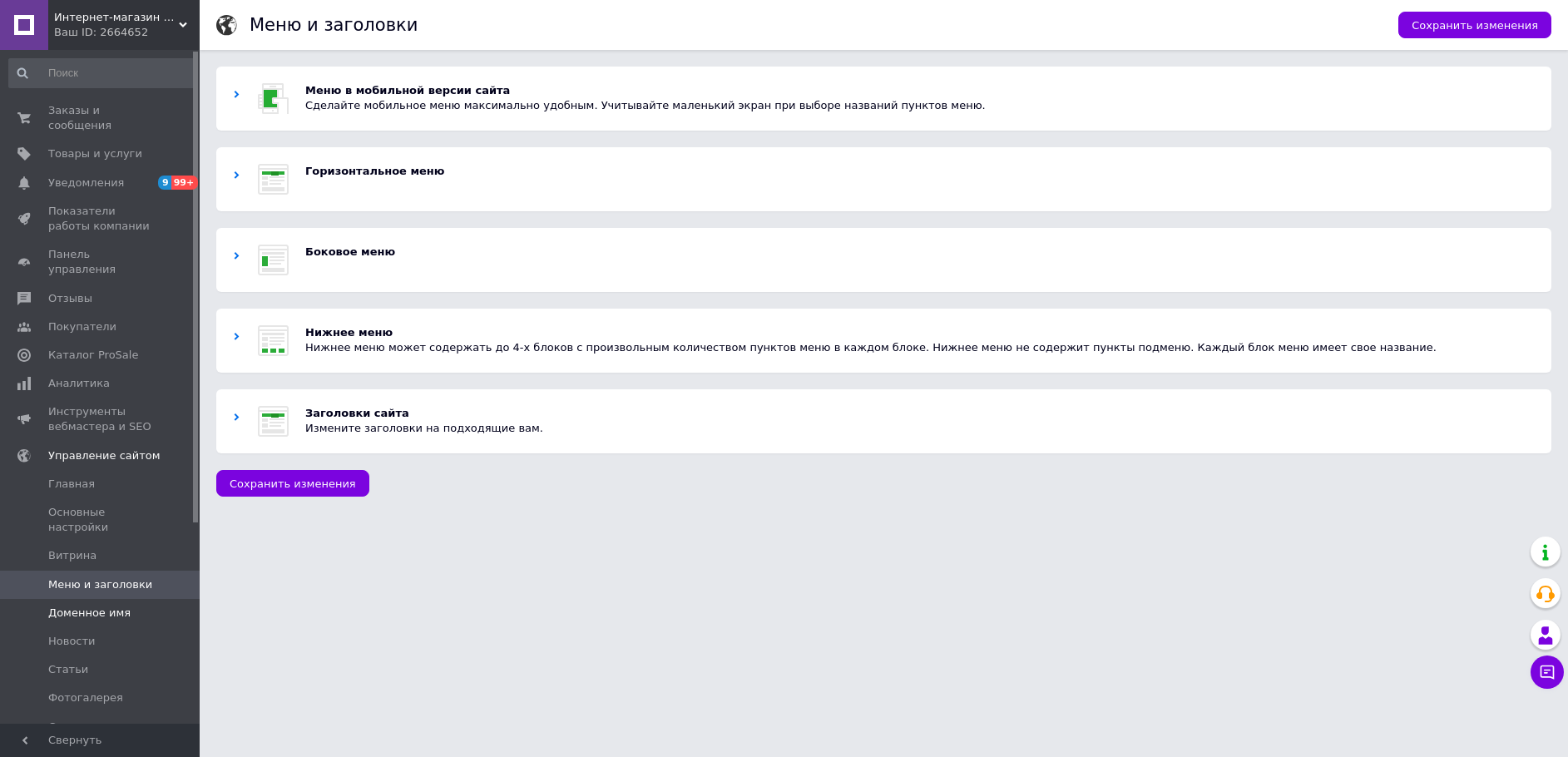
click at [63, 605] on span "Доменное имя" at bounding box center [89, 613] width 83 height 15
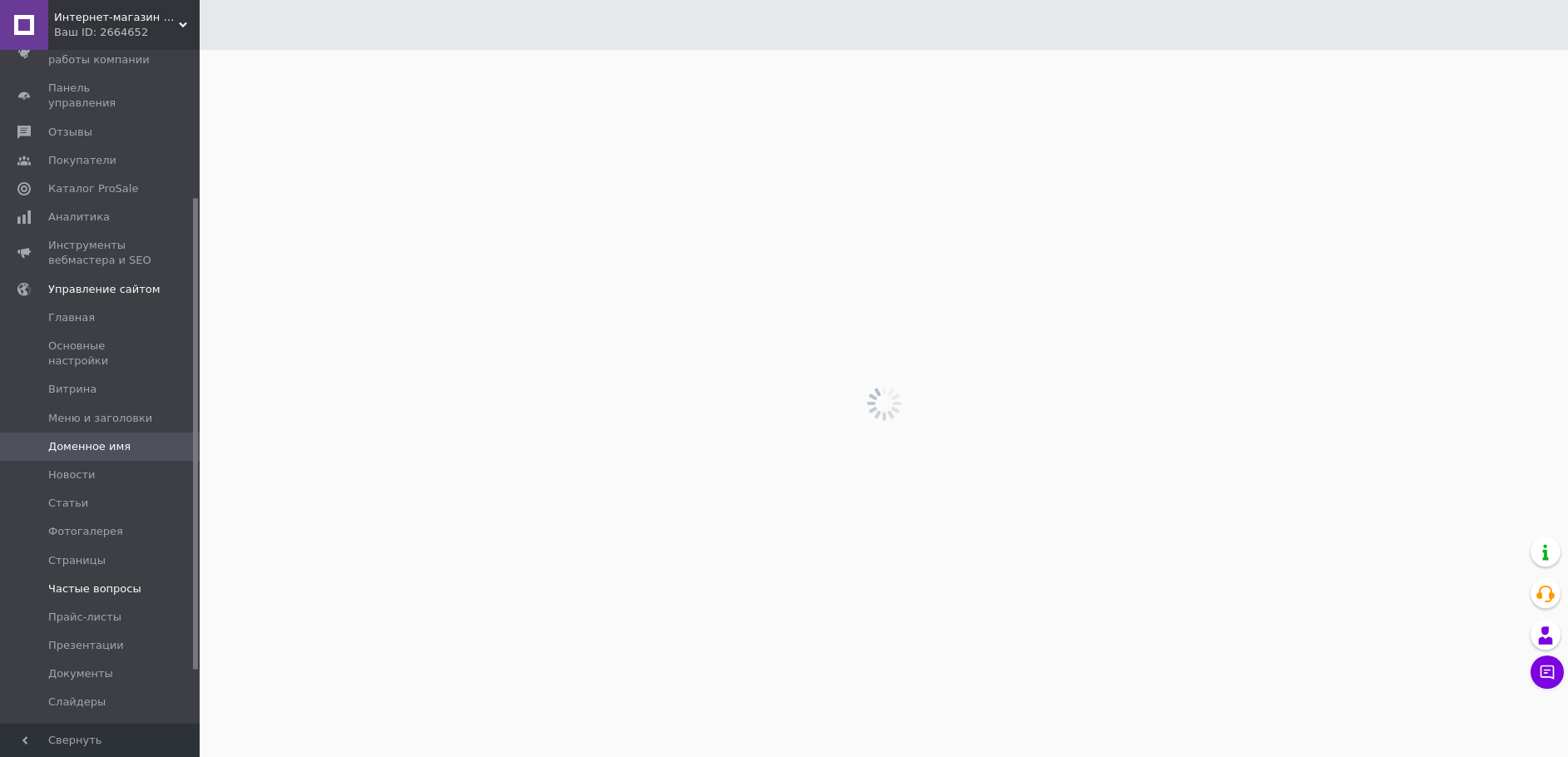
scroll to position [286, 0]
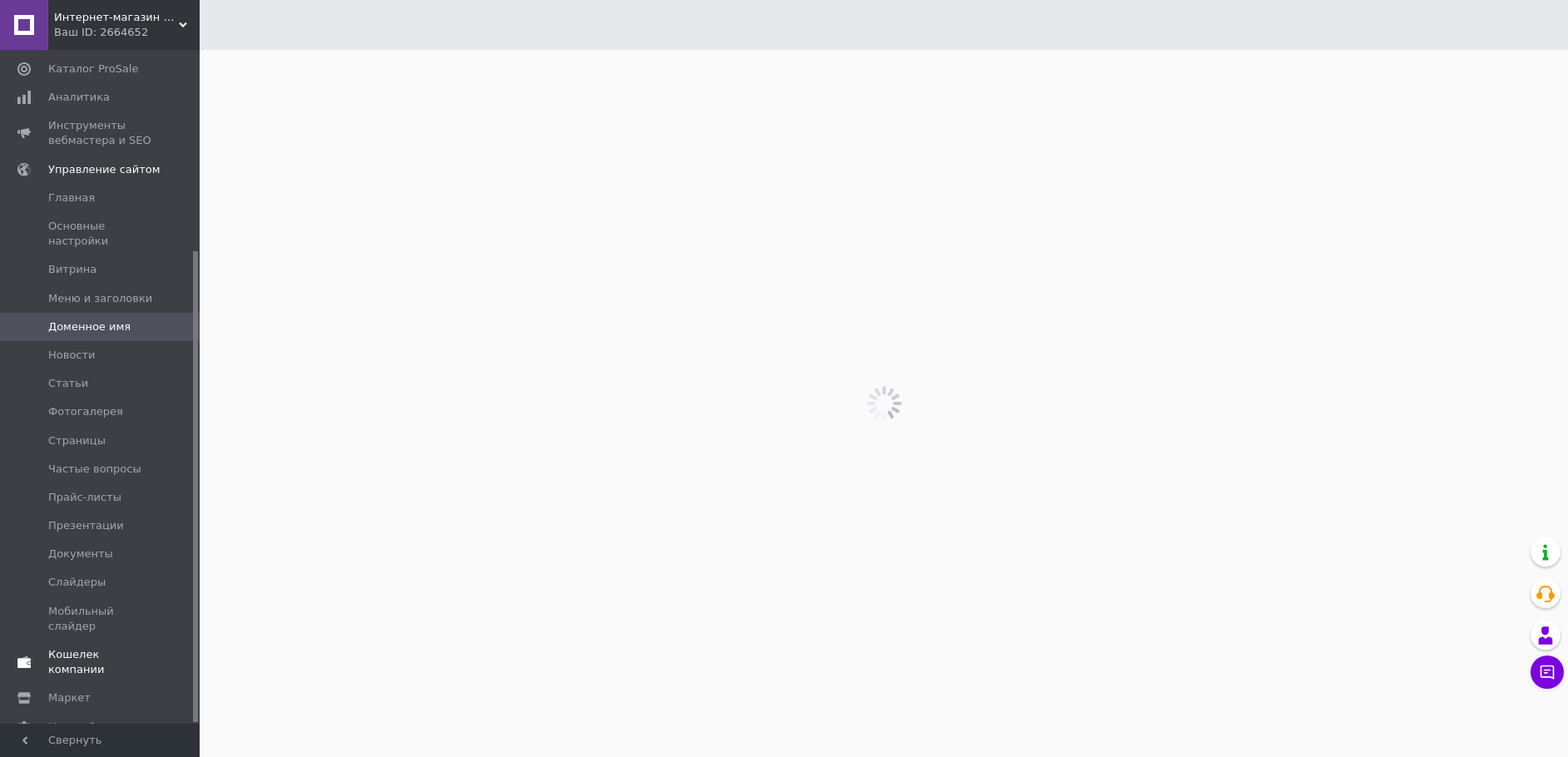
click at [64, 647] on span "Кошелек компании" at bounding box center [101, 662] width 106 height 30
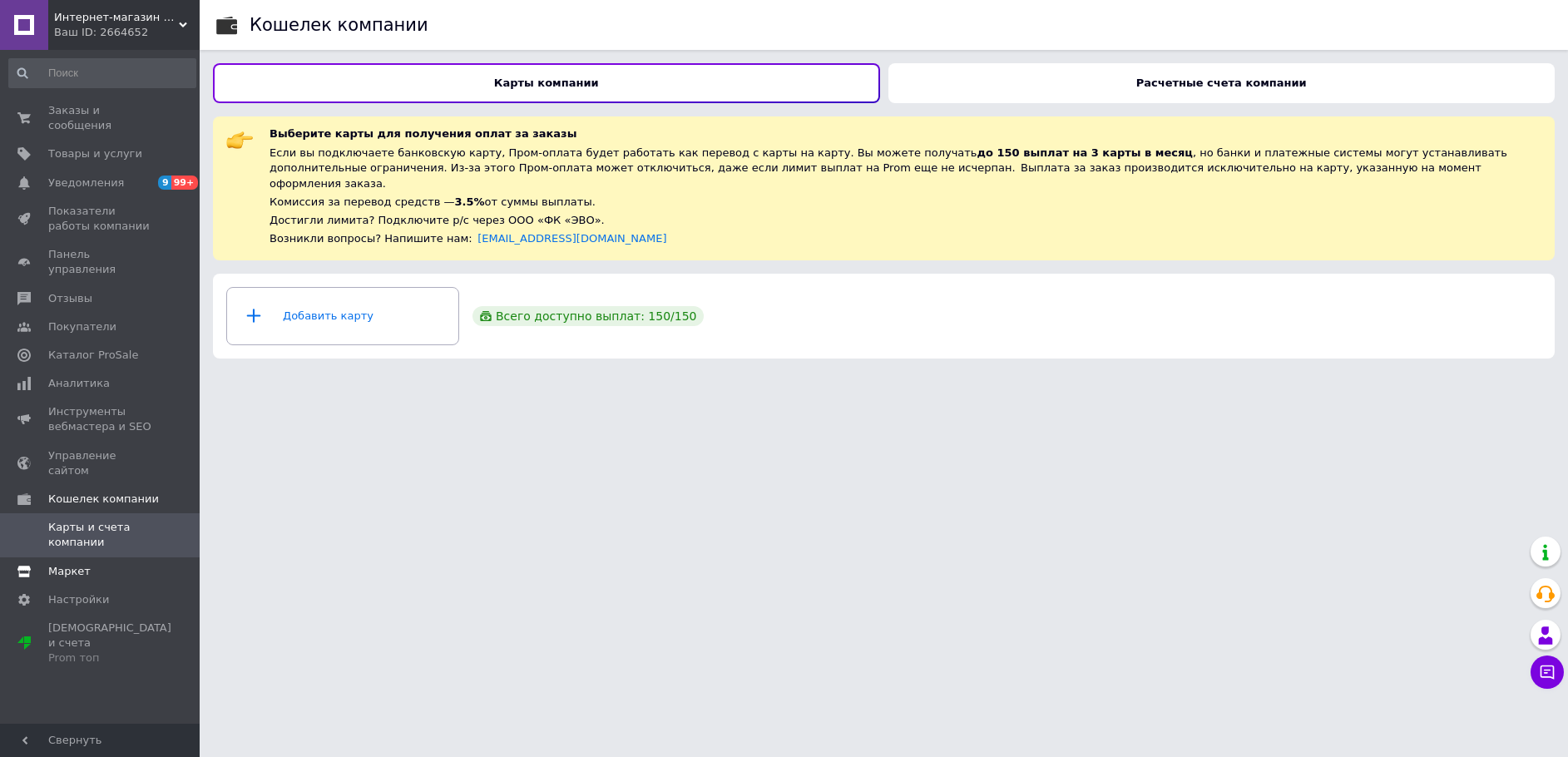
click at [73, 564] on span "Маркет" at bounding box center [69, 571] width 43 height 15
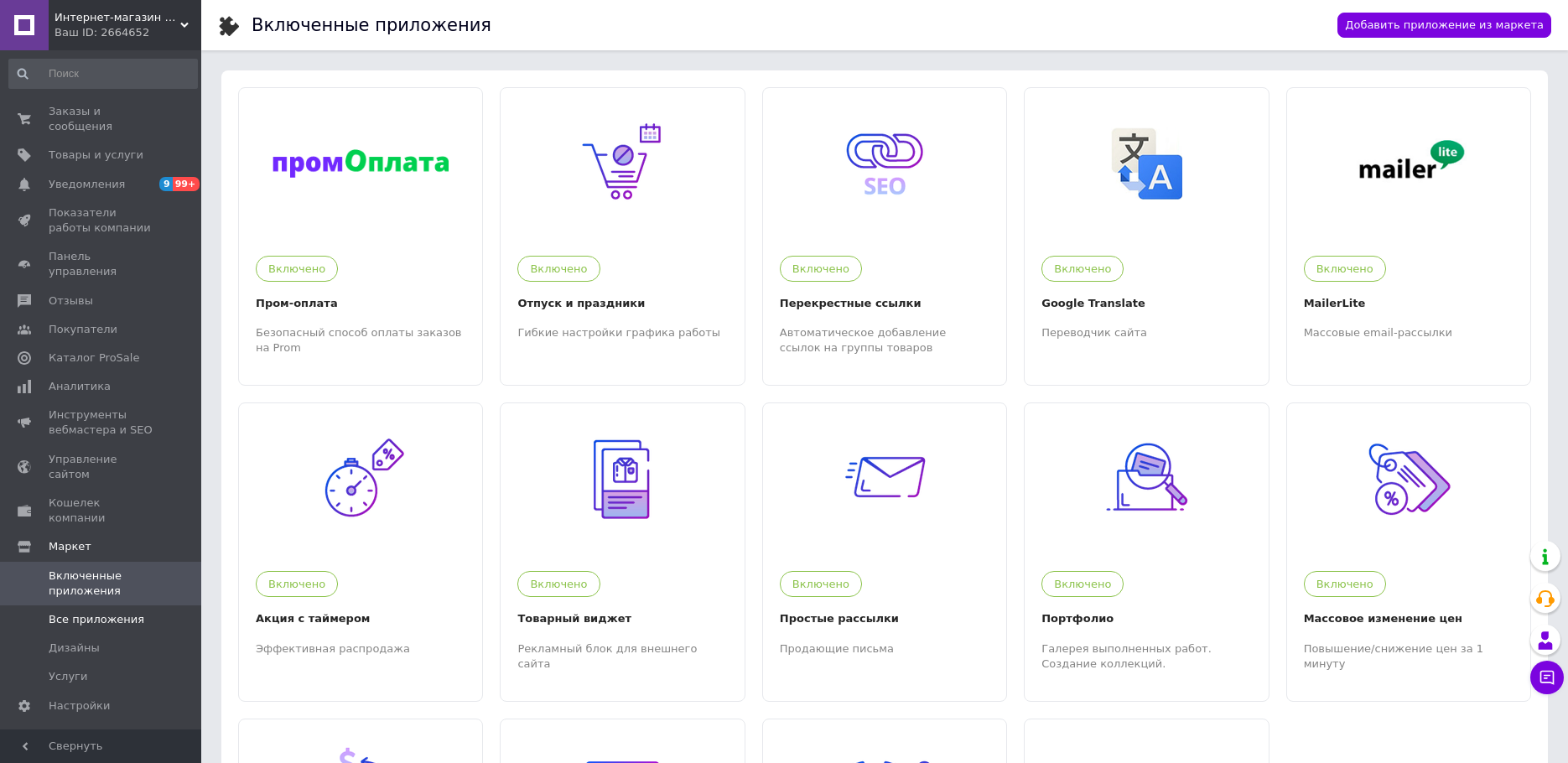
click at [117, 612] on span "Все приложения" at bounding box center [97, 619] width 96 height 15
click at [64, 141] on link "Товары и услуги" at bounding box center [103, 155] width 206 height 29
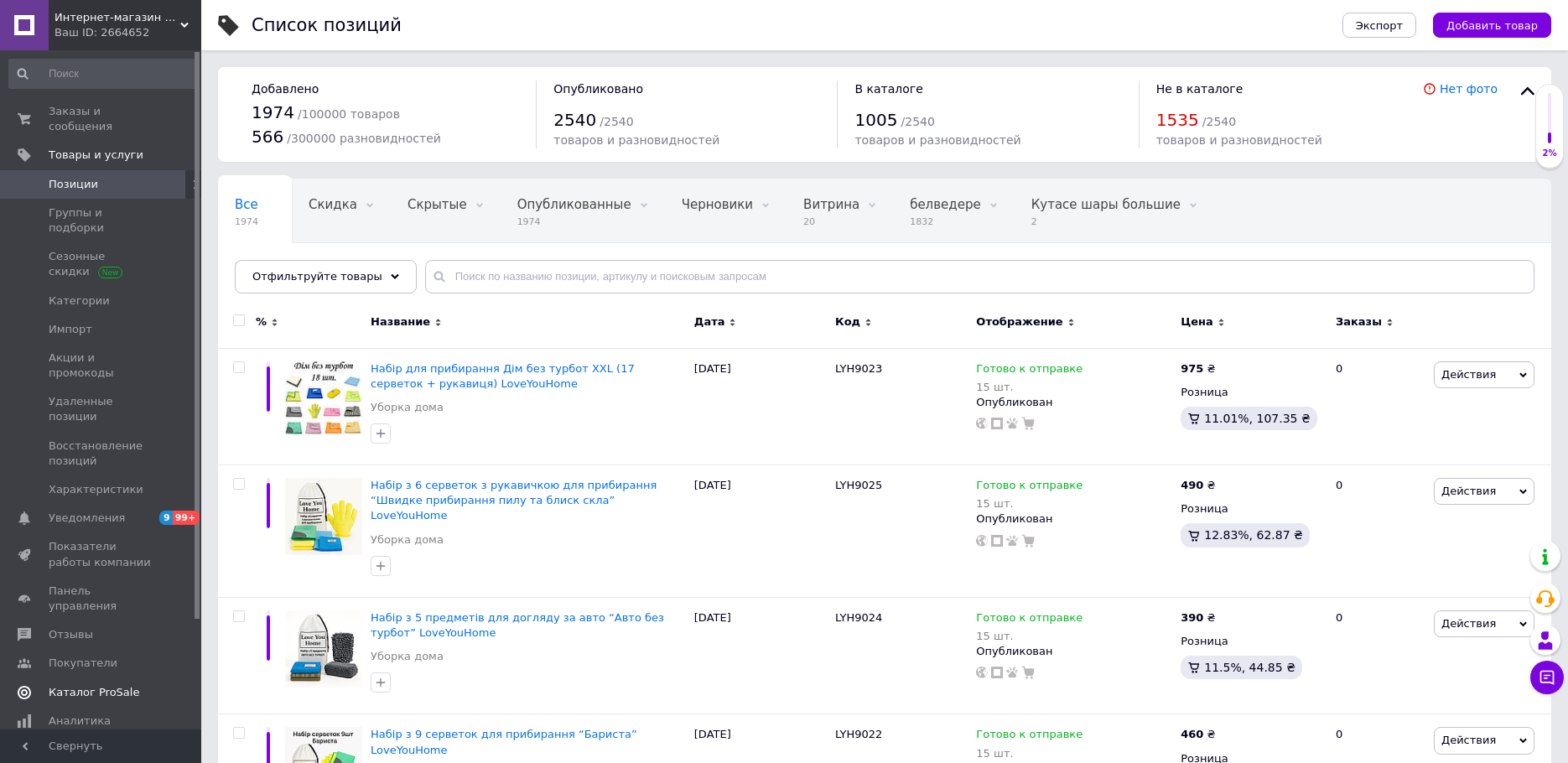
click at [114, 685] on span "Каталог ProSale" at bounding box center [94, 692] width 91 height 15
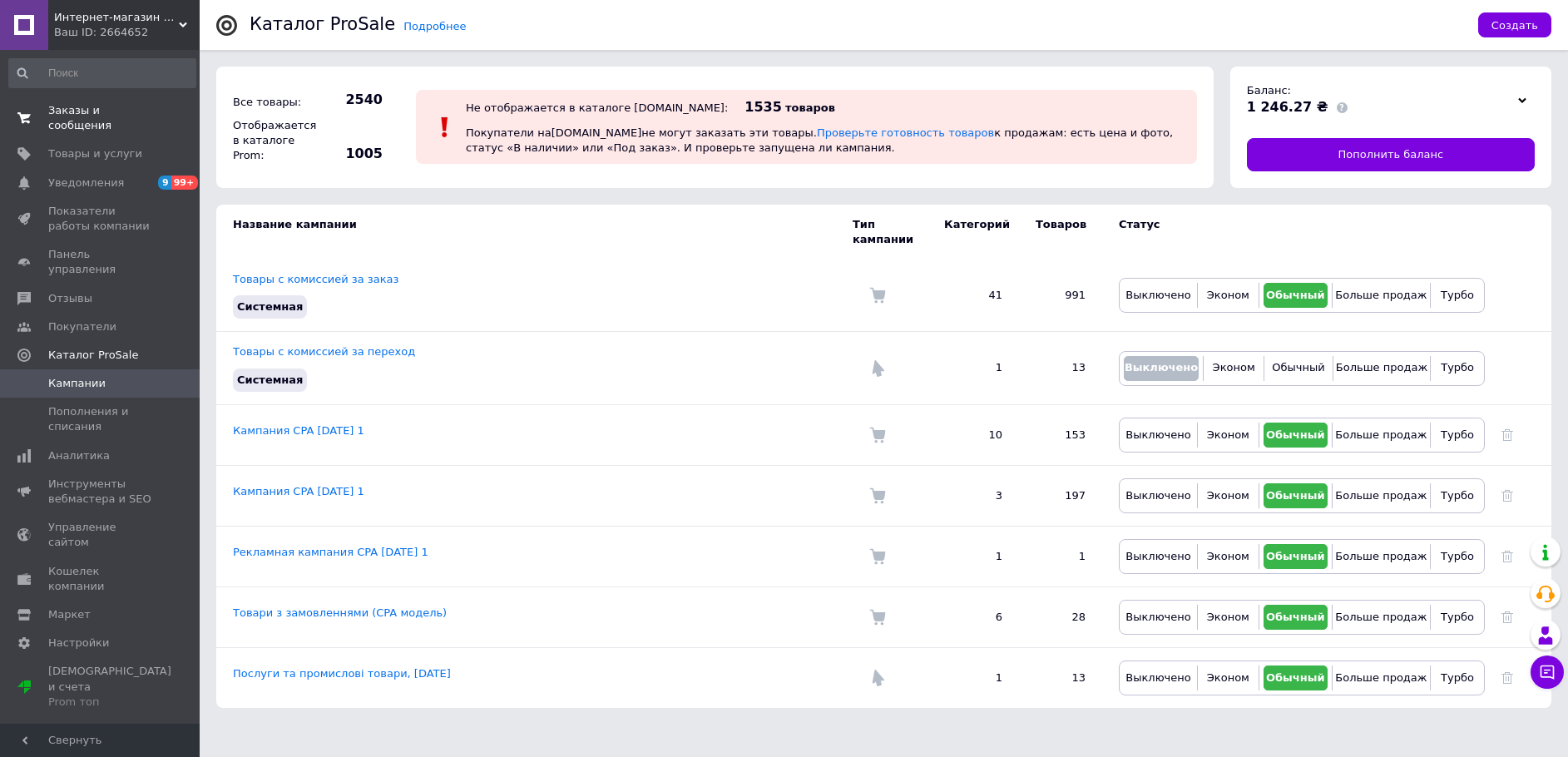
click at [62, 108] on span "Заказы и сообщения" at bounding box center [101, 118] width 106 height 30
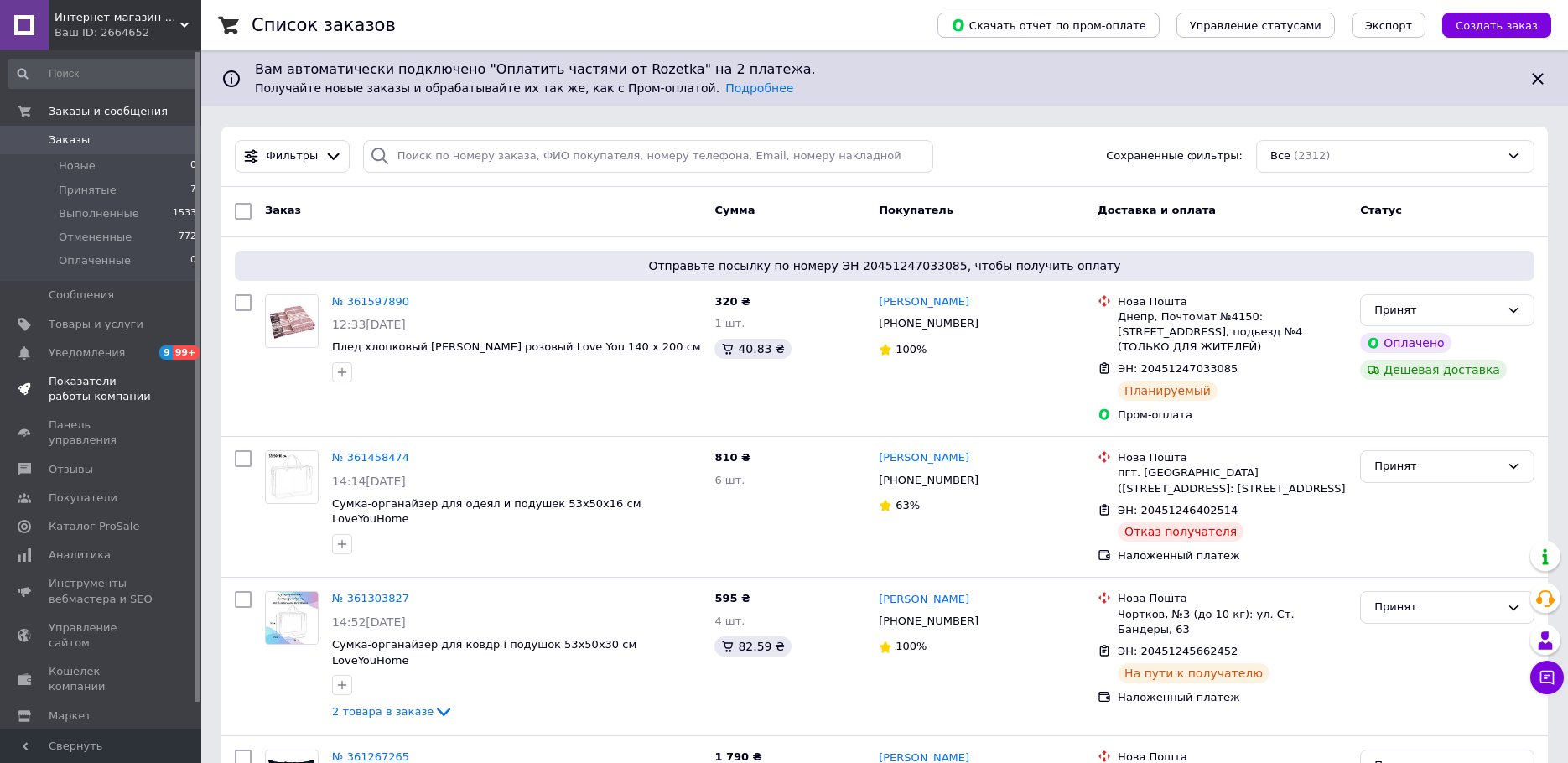
click at [87, 385] on span "Показатели работы компании" at bounding box center [102, 389] width 107 height 30
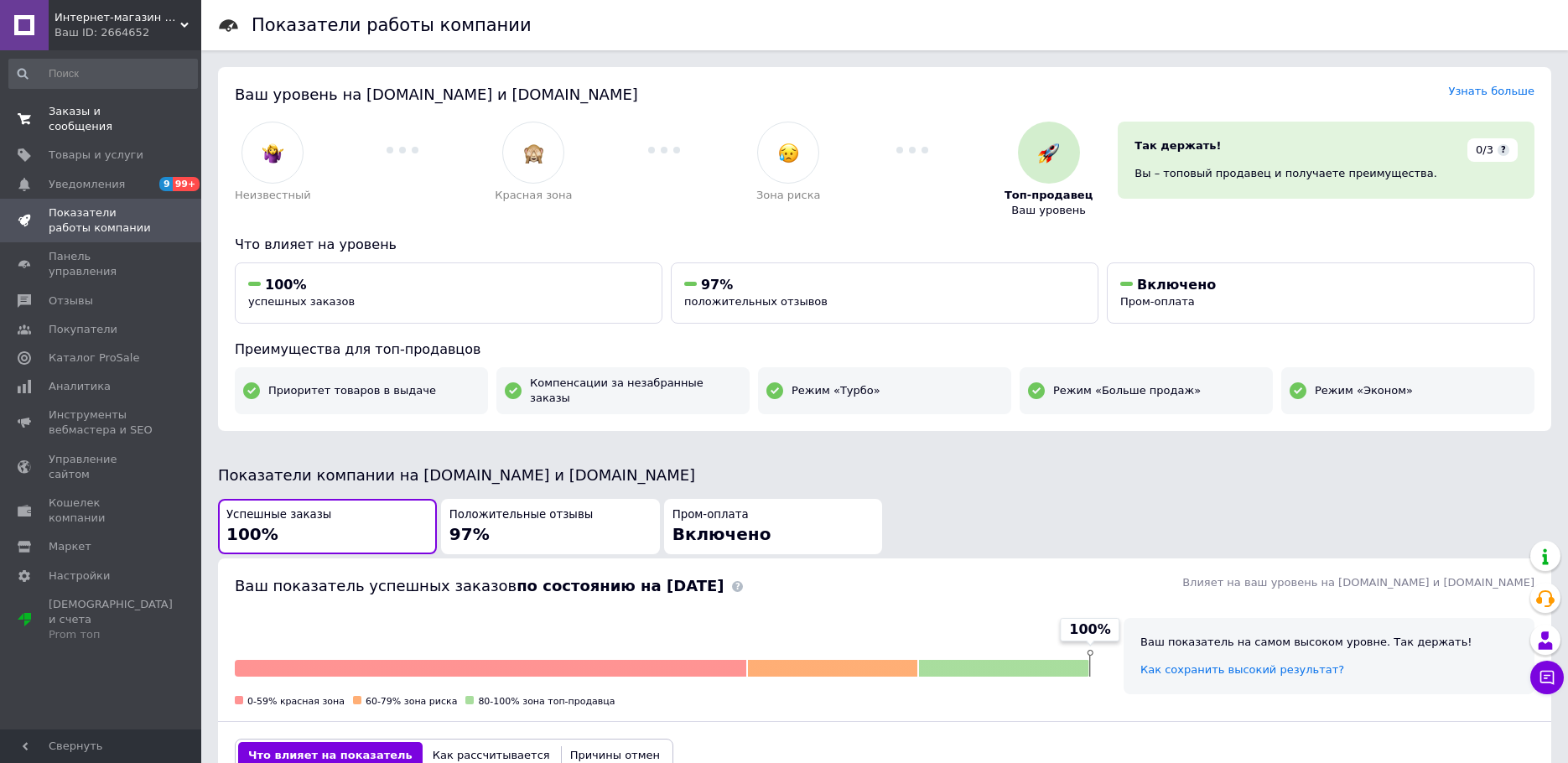
click at [70, 108] on span "Заказы и сообщения" at bounding box center [102, 119] width 107 height 30
